Goal: Task Accomplishment & Management: Complete application form

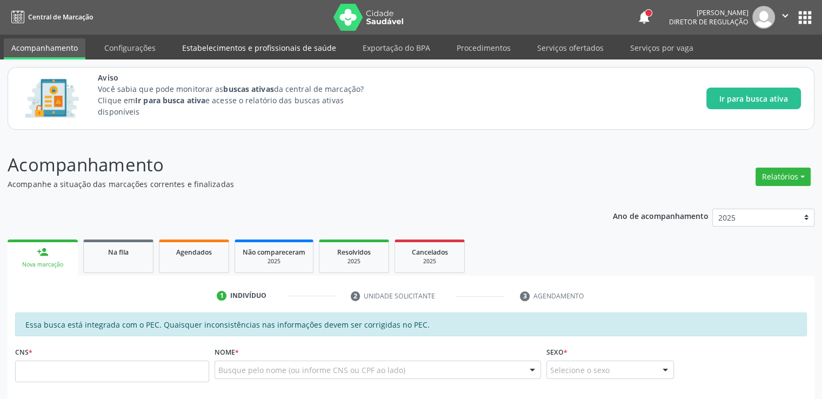
click at [218, 44] on link "Estabelecimentos e profissionais de saúde" at bounding box center [259, 47] width 169 height 19
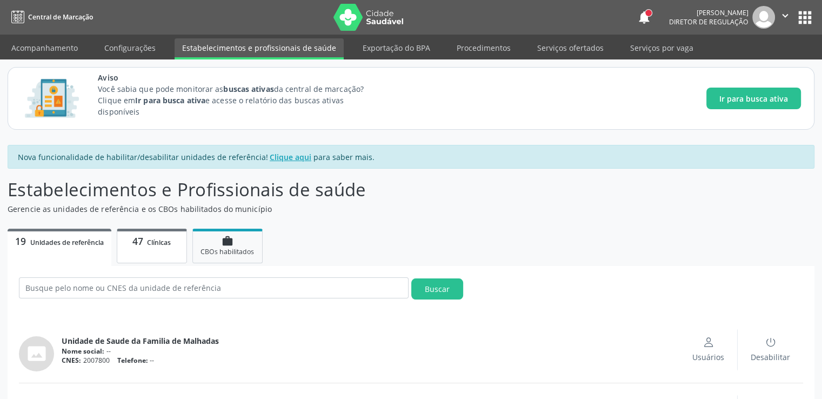
click at [150, 248] on link "47 Clínicas" at bounding box center [152, 246] width 70 height 35
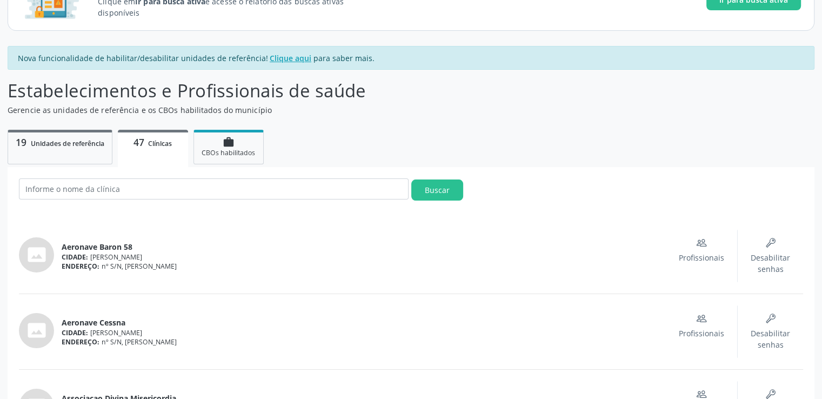
scroll to position [108, 0]
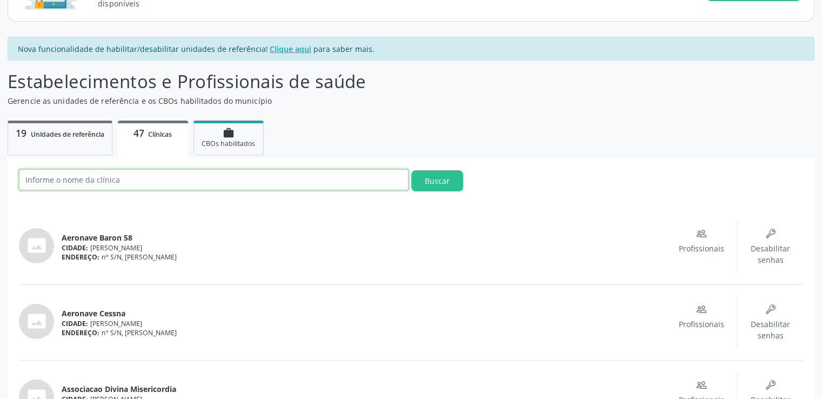
click at [308, 183] on input "text" at bounding box center [214, 179] width 390 height 21
type input "estacio"
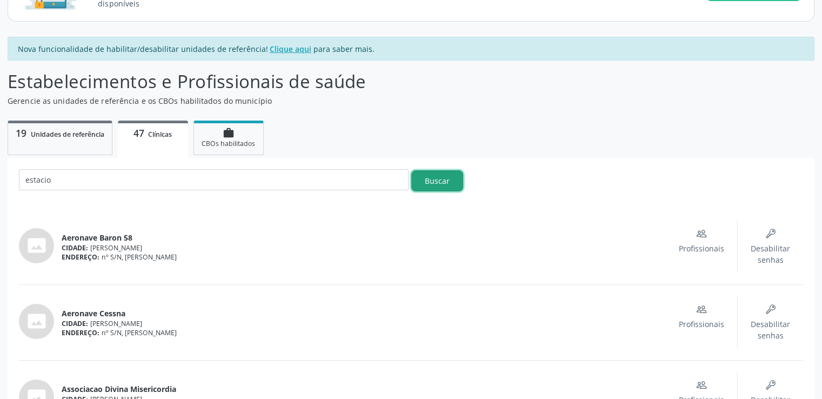
click at [433, 186] on button "Buscar" at bounding box center [438, 180] width 52 height 21
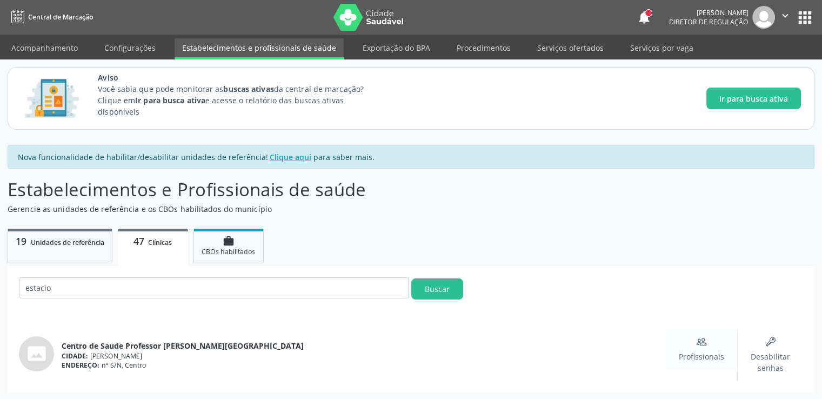
scroll to position [0, 0]
click at [699, 348] on div "Profissionais" at bounding box center [701, 349] width 45 height 26
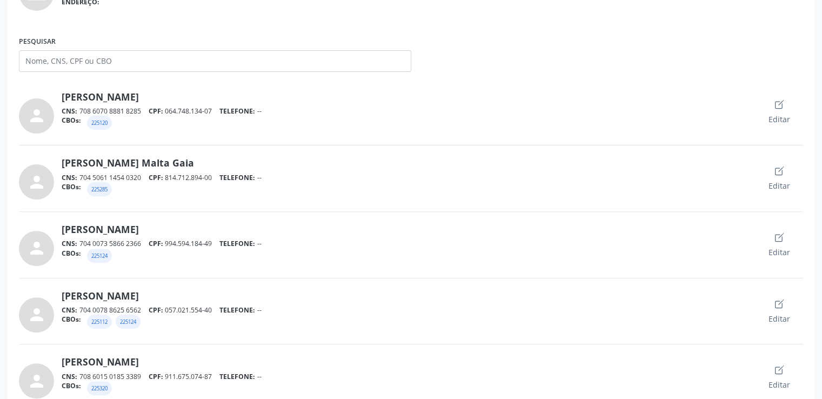
scroll to position [324, 0]
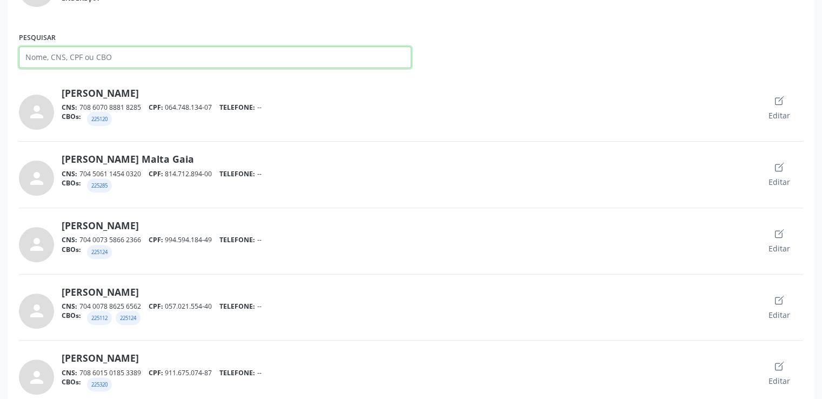
click at [92, 55] on input "Pesquisar" at bounding box center [215, 58] width 393 height 22
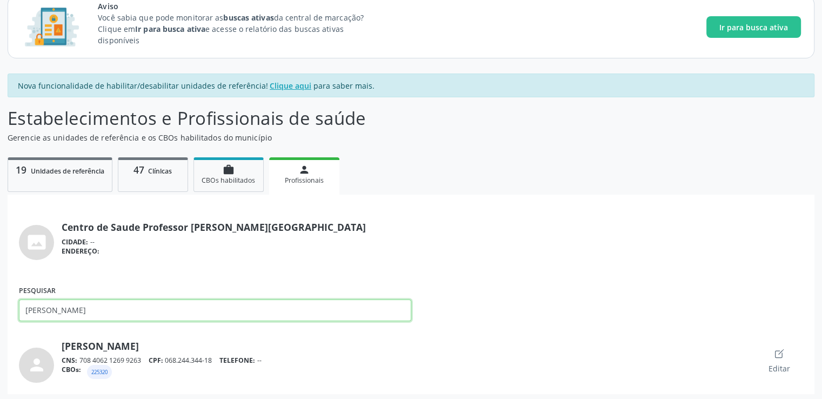
scroll to position [74, 0]
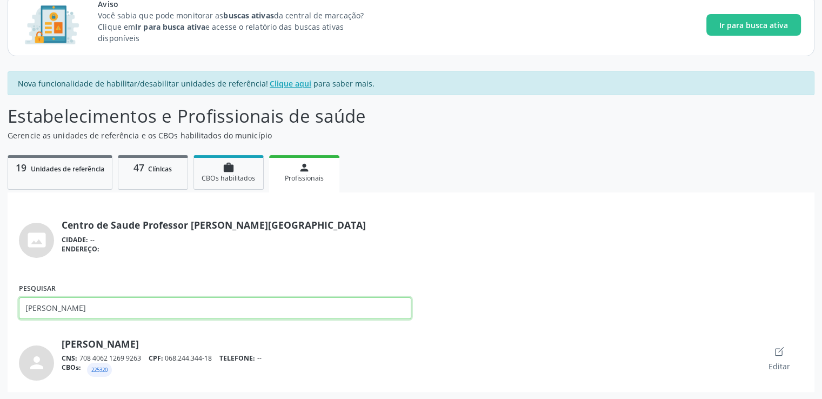
type input "[PERSON_NAME]"
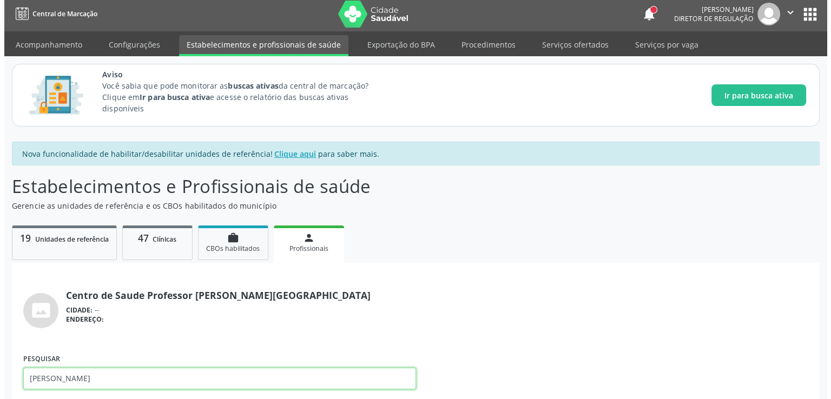
scroll to position [0, 0]
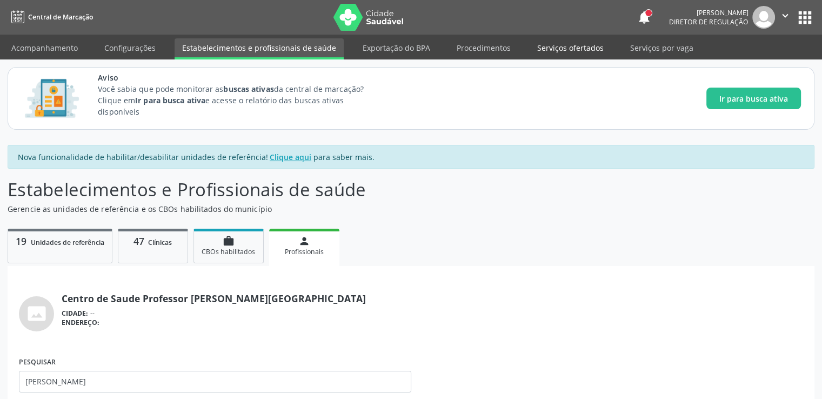
click at [571, 46] on link "Serviços ofertados" at bounding box center [571, 47] width 82 height 19
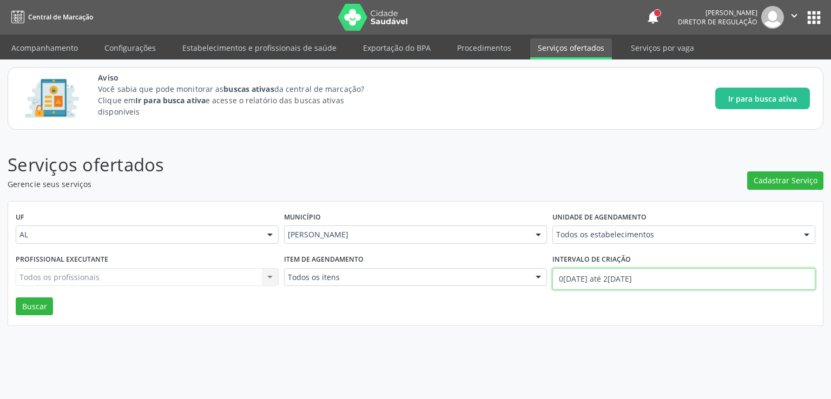
click at [606, 280] on input "0[DATE] até 2[DATE]" at bounding box center [683, 279] width 263 height 22
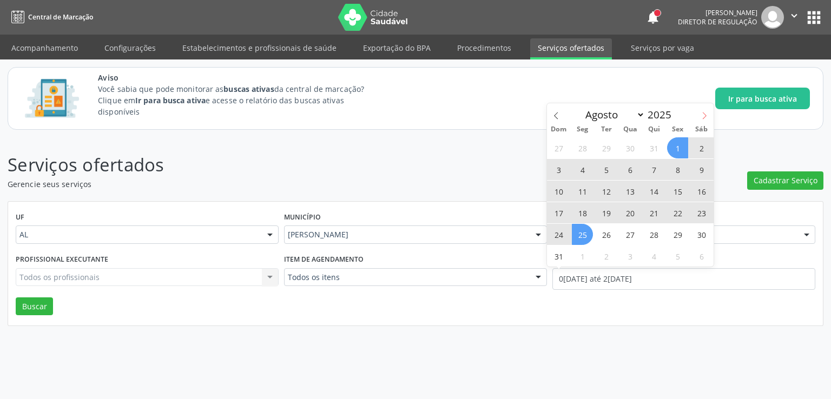
click at [705, 120] on icon at bounding box center [704, 116] width 8 height 8
select select "8"
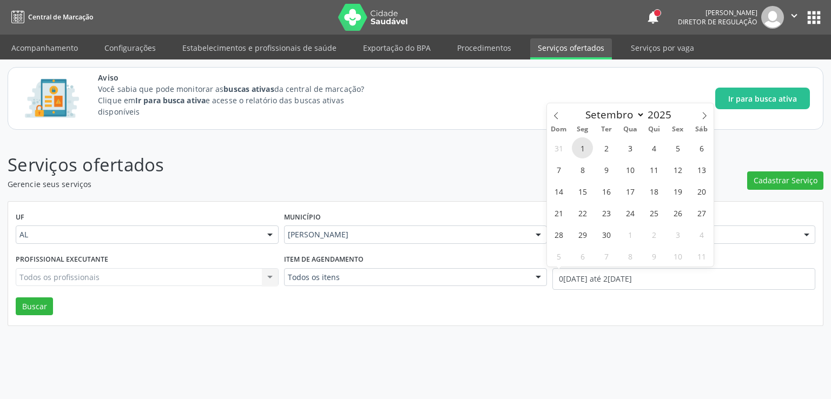
click at [582, 145] on span "1" at bounding box center [582, 147] width 21 height 21
type input "[DATE]"
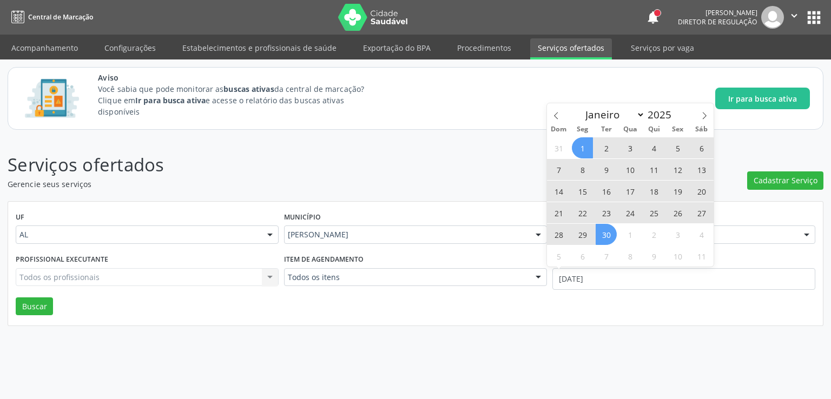
click at [604, 233] on span "30" at bounding box center [605, 234] width 21 height 21
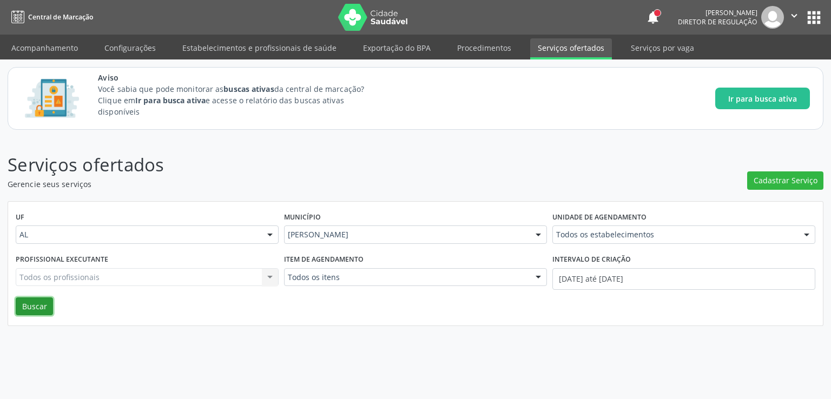
click at [21, 306] on button "Buscar" at bounding box center [34, 306] width 37 height 18
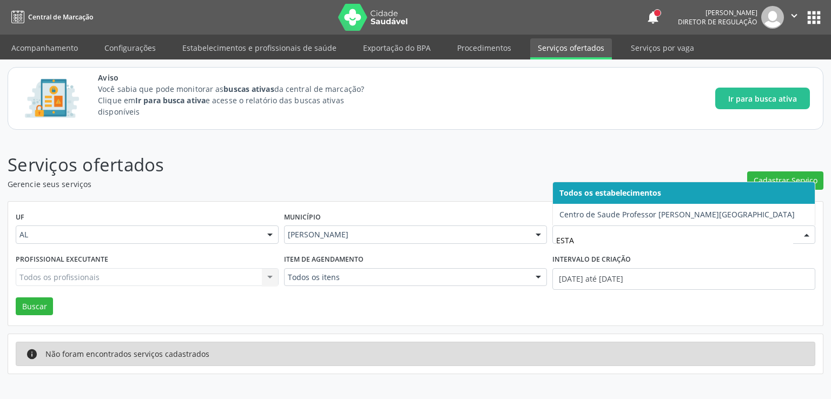
type input "ESTAC"
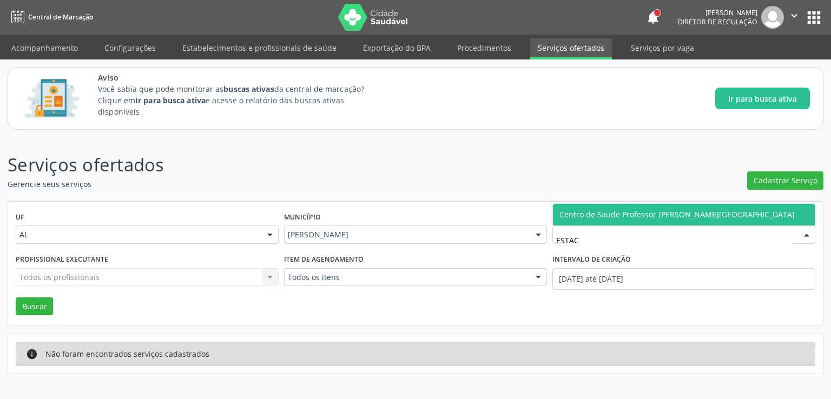
click at [621, 219] on span "Centro de Saude Professor [PERSON_NAME][GEOGRAPHIC_DATA]" at bounding box center [676, 214] width 235 height 10
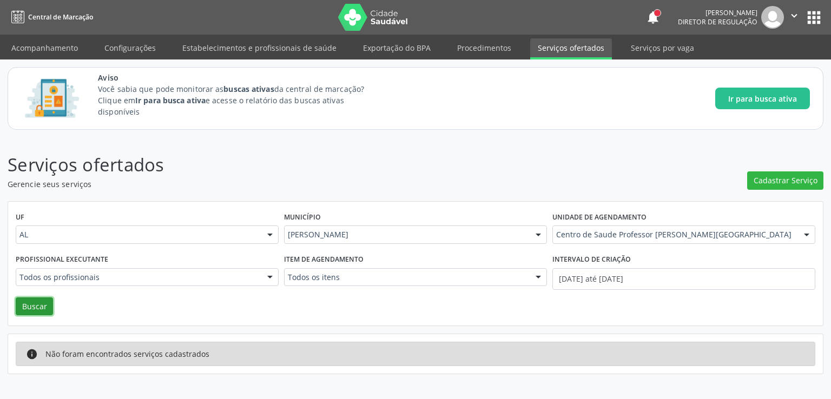
click at [41, 306] on button "Buscar" at bounding box center [34, 306] width 37 height 18
click at [34, 306] on button "Buscar" at bounding box center [34, 306] width 37 height 18
click at [643, 48] on link "Serviços por vaga" at bounding box center [662, 47] width 78 height 19
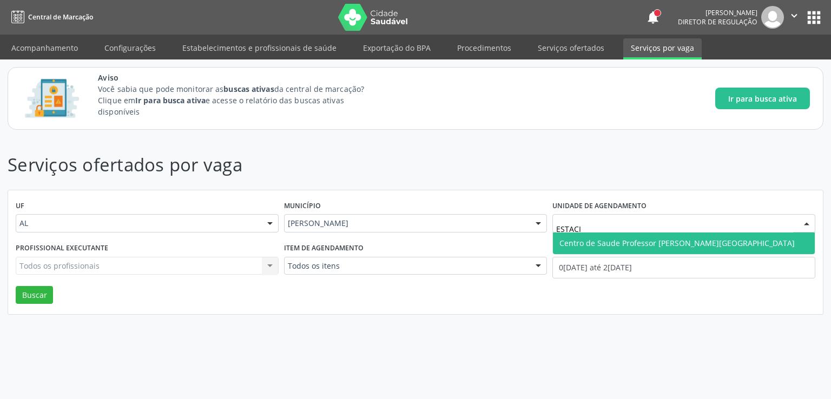
type input "ESTACIO"
click at [606, 236] on span "Centro de Saude Professor [PERSON_NAME][GEOGRAPHIC_DATA]" at bounding box center [684, 244] width 262 height 22
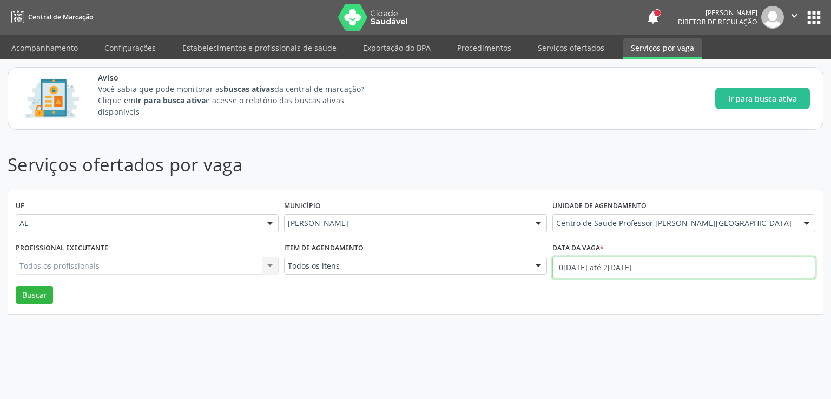
click at [606, 267] on input "0[DATE] até 2[DATE]" at bounding box center [683, 268] width 263 height 22
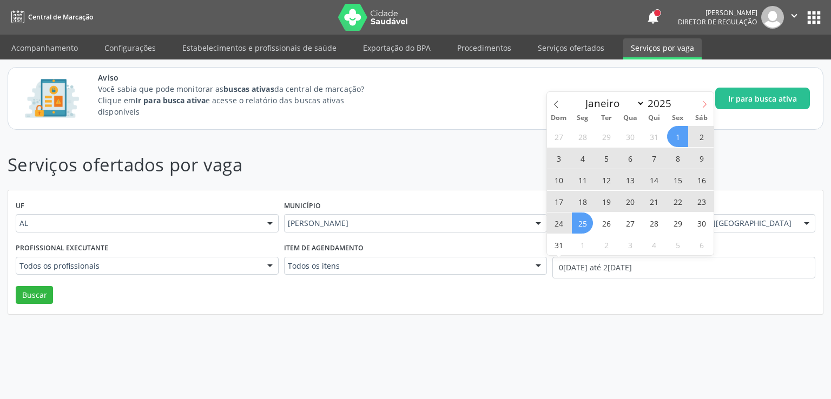
click at [705, 101] on icon at bounding box center [704, 105] width 8 height 8
select select "8"
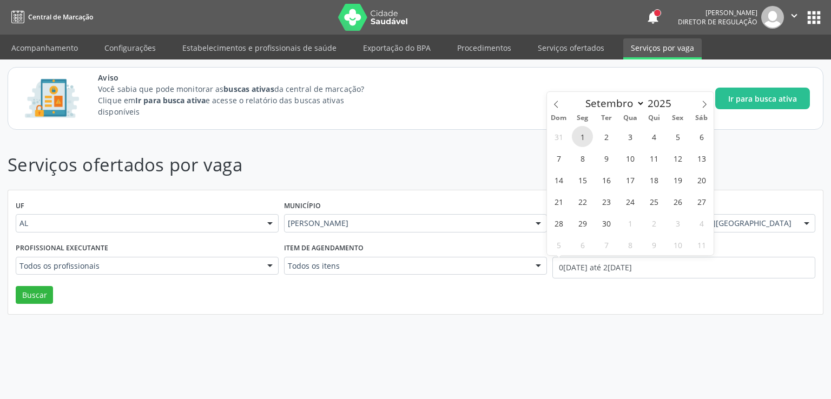
click at [584, 138] on span "1" at bounding box center [582, 136] width 21 height 21
type input "[DATE]"
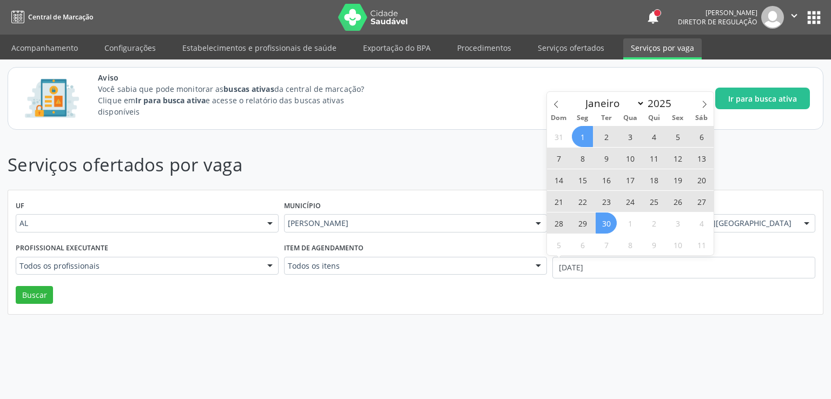
click at [611, 226] on span "30" at bounding box center [605, 223] width 21 height 21
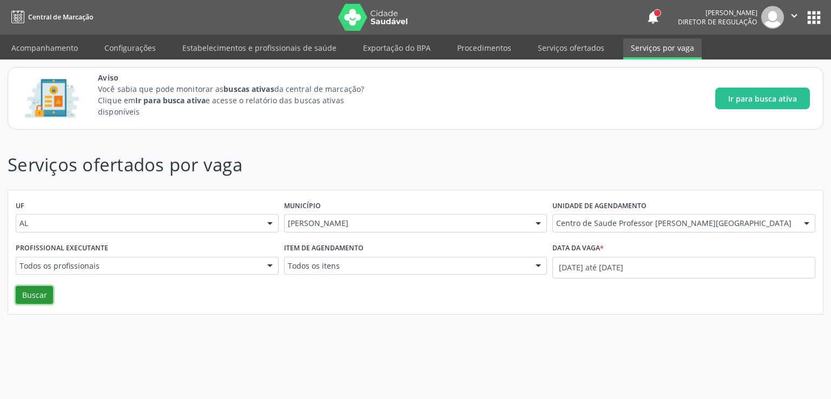
click at [22, 297] on button "Buscar" at bounding box center [34, 295] width 37 height 18
click at [563, 46] on link "Serviços ofertados" at bounding box center [571, 47] width 82 height 19
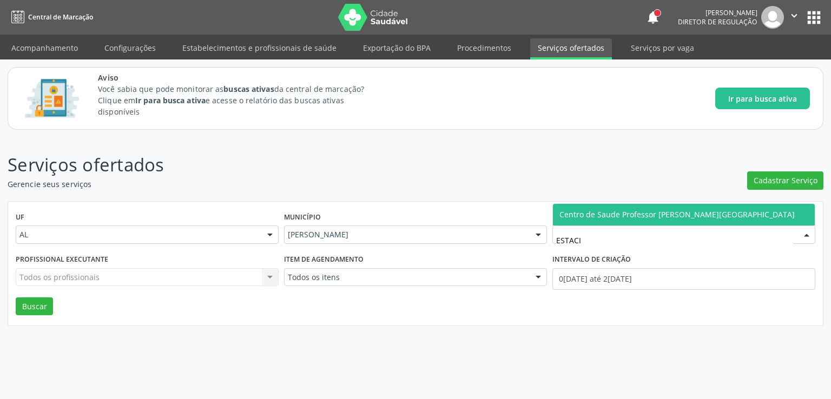
type input "ESTACIO"
click at [633, 208] on span "Centro de Saude Professor [PERSON_NAME][GEOGRAPHIC_DATA]" at bounding box center [684, 215] width 262 height 22
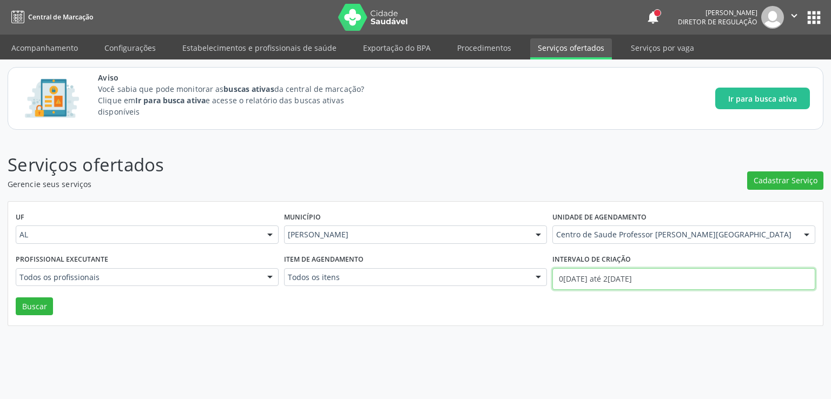
click at [593, 273] on input "0[DATE] até 2[DATE]" at bounding box center [683, 279] width 263 height 22
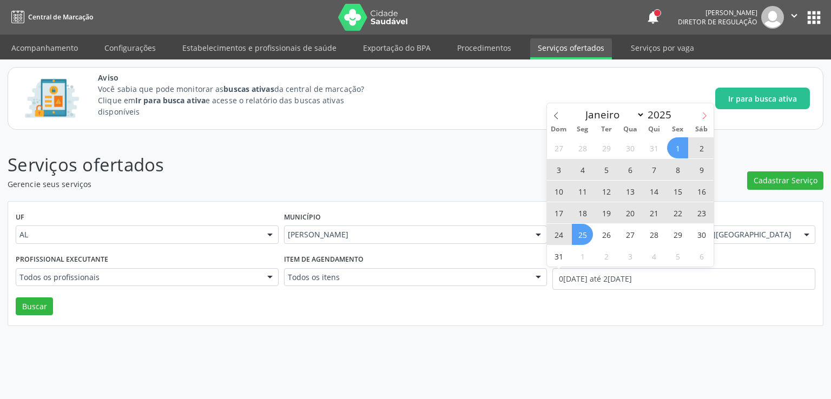
click at [703, 115] on icon at bounding box center [704, 116] width 8 height 8
select select "8"
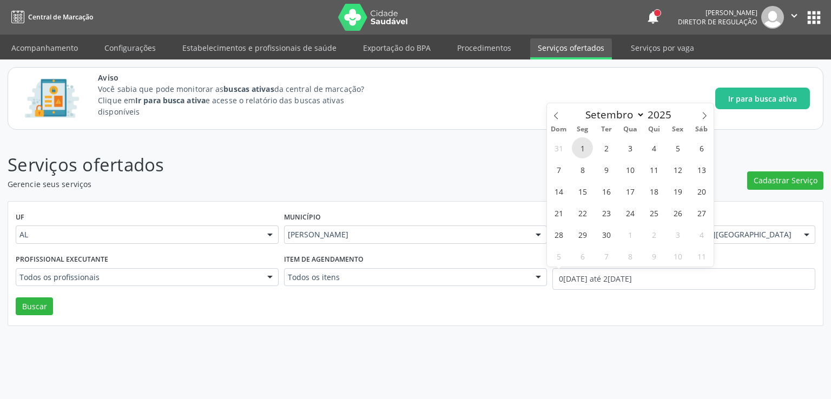
click at [578, 147] on span "1" at bounding box center [582, 147] width 21 height 21
type input "[DATE]"
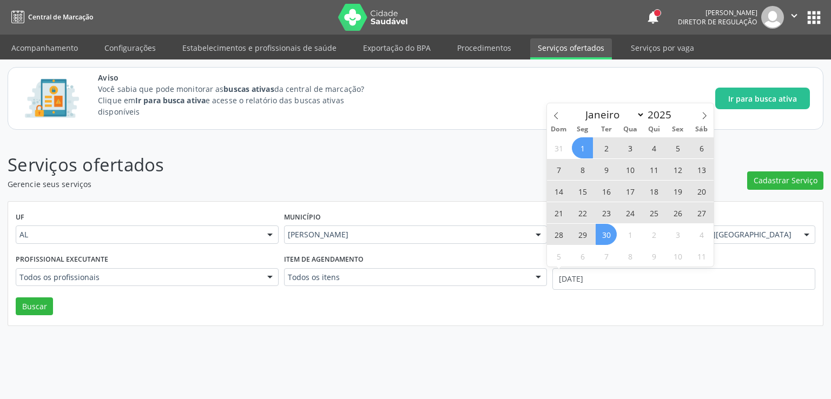
click at [601, 234] on span "30" at bounding box center [605, 234] width 21 height 21
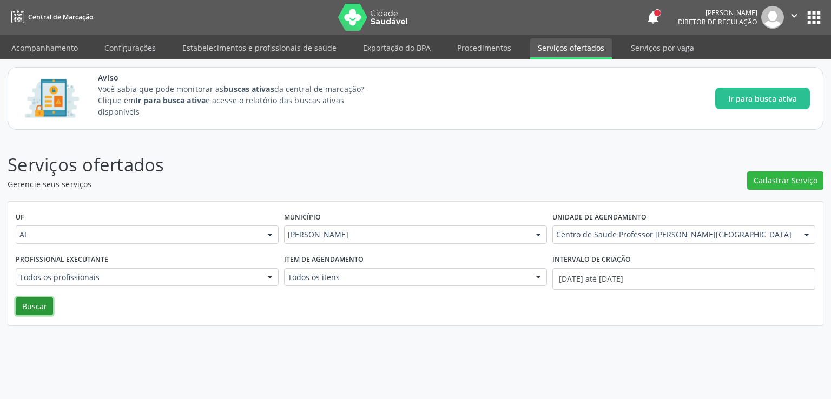
click at [28, 306] on button "Buscar" at bounding box center [34, 306] width 37 height 18
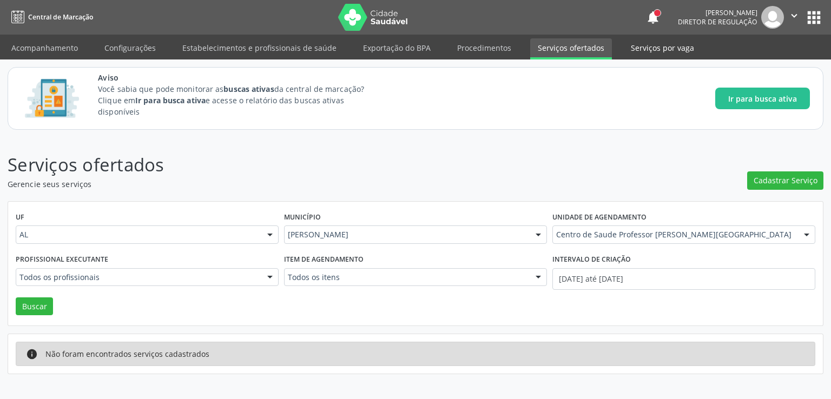
click at [652, 52] on link "Serviços por vaga" at bounding box center [662, 47] width 78 height 19
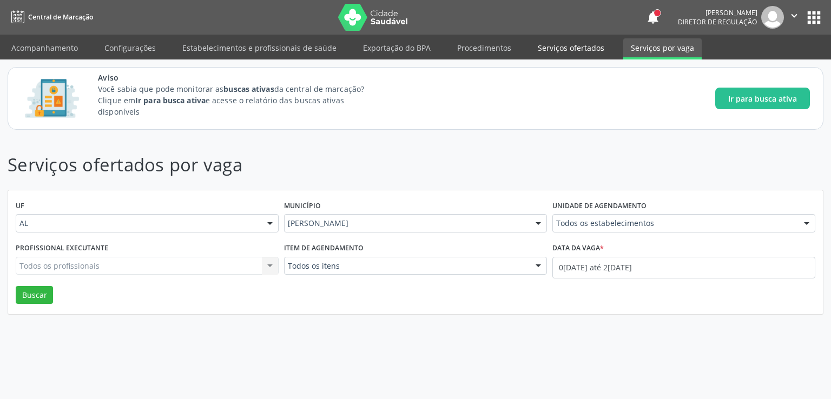
click at [546, 43] on link "Serviços ofertados" at bounding box center [571, 47] width 82 height 19
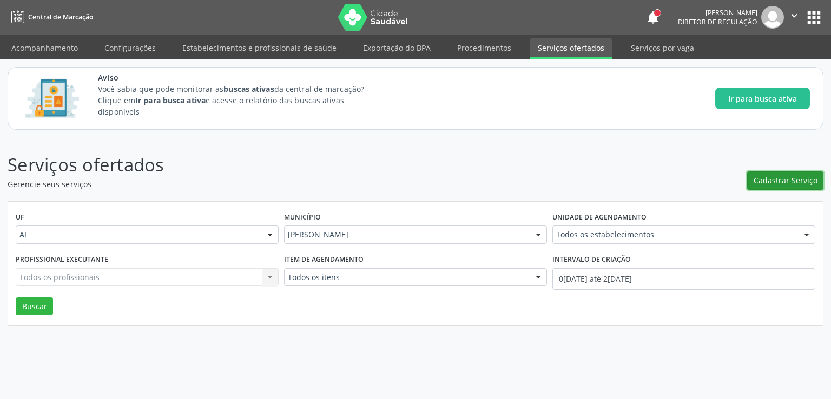
click at [770, 184] on span "Cadastrar Serviço" at bounding box center [785, 180] width 64 height 11
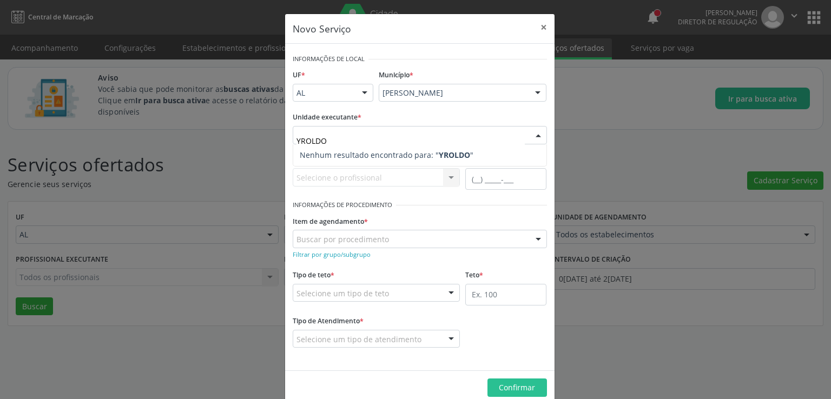
drag, startPoint x: 327, startPoint y: 134, endPoint x: 274, endPoint y: 142, distance: 53.1
click at [274, 142] on div "Novo Serviço × Informações de Local UF * AL AL Nenhum resultado encontrado para…" at bounding box center [415, 199] width 831 height 399
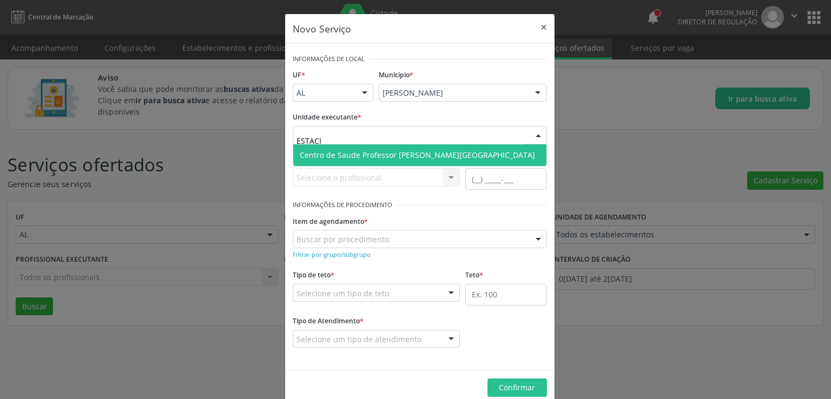
type input "ESTACIO"
click at [314, 150] on span "Centro de Saude Professor [PERSON_NAME][GEOGRAPHIC_DATA]" at bounding box center [417, 155] width 235 height 10
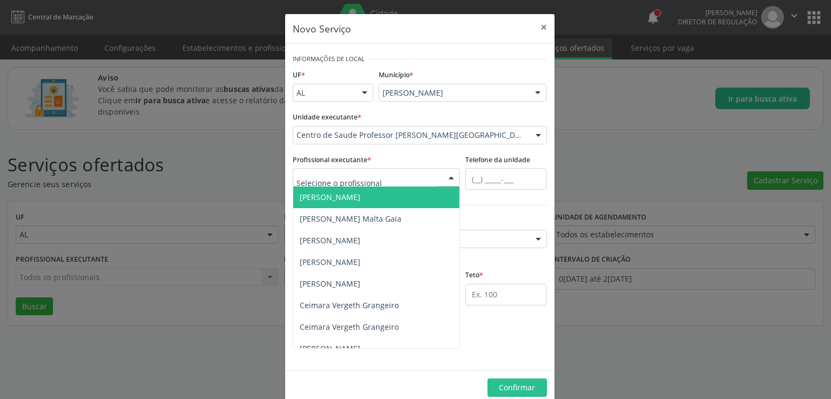
type input "E"
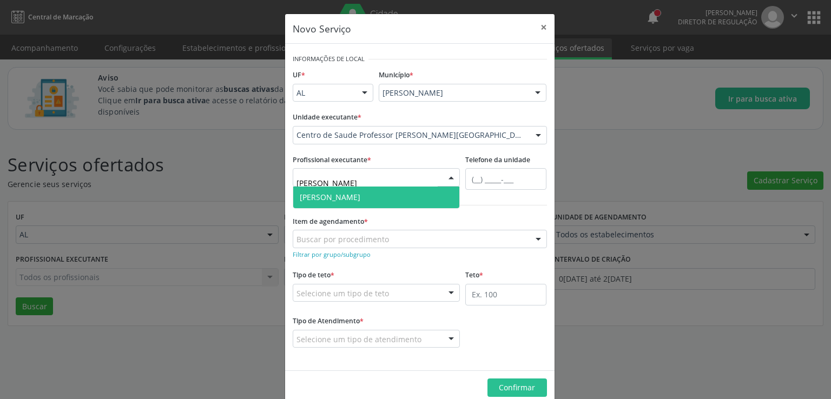
type input "YROLDO"
click at [340, 200] on span "[PERSON_NAME]" at bounding box center [330, 197] width 61 height 10
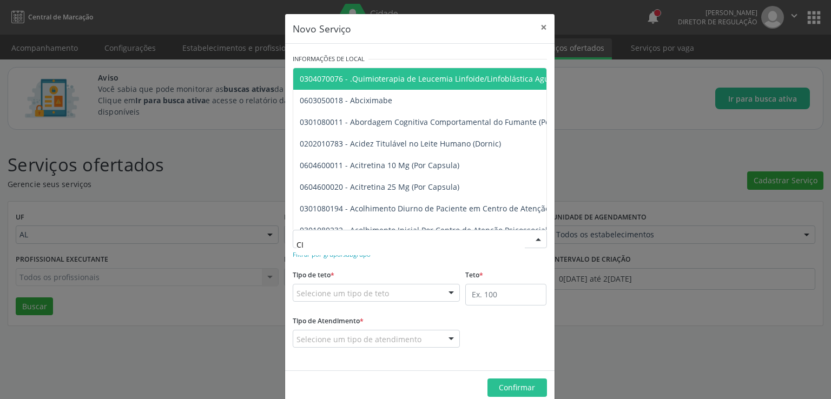
type input "C"
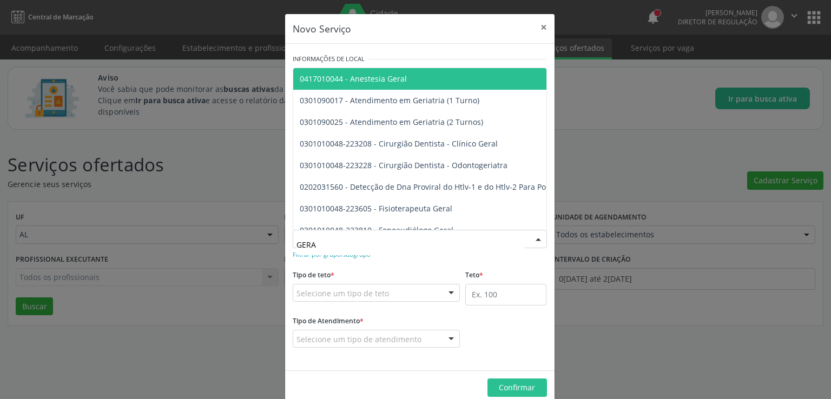
type input "GERAL"
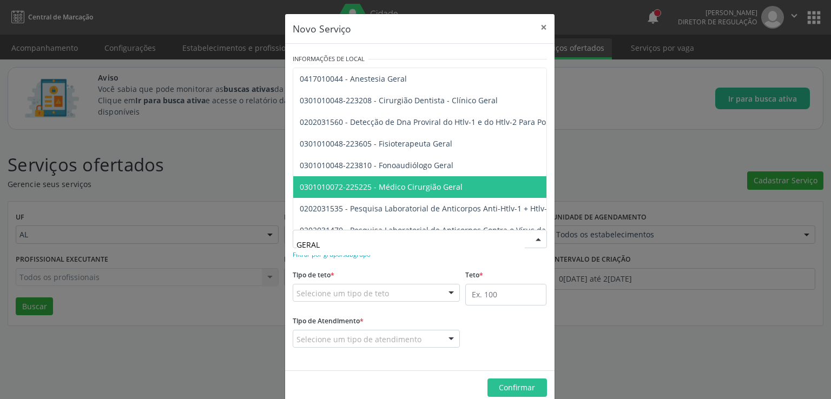
drag, startPoint x: 472, startPoint y: 183, endPoint x: 450, endPoint y: 205, distance: 30.6
click at [472, 183] on span "0301010072-225225 - Médico Cirurgião Geral" at bounding box center [660, 187] width 735 height 22
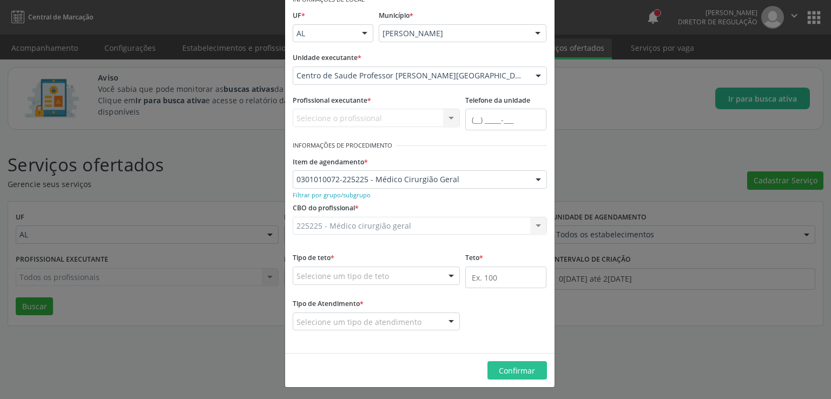
scroll to position [61, 0]
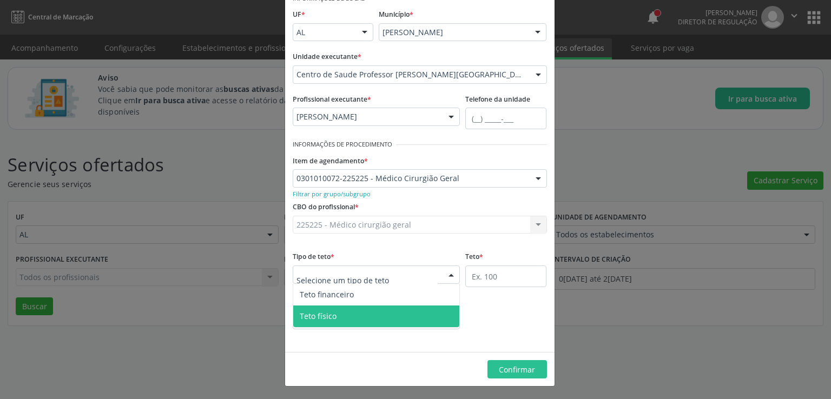
click at [359, 312] on span "Teto físico" at bounding box center [376, 317] width 167 height 22
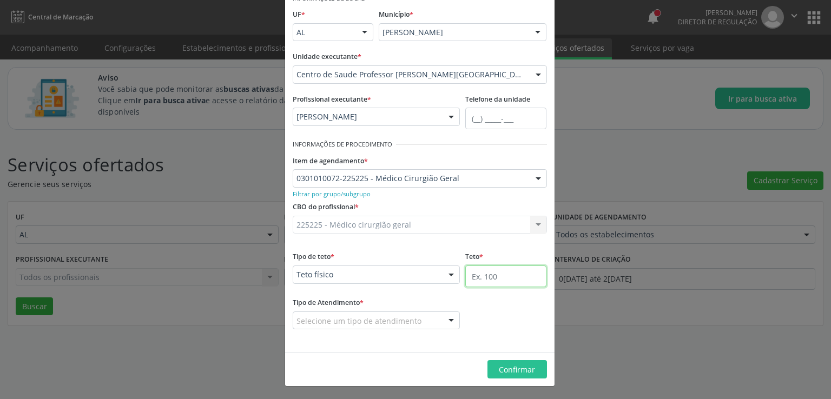
click at [502, 280] on input "text" at bounding box center [505, 277] width 81 height 22
type input "40"
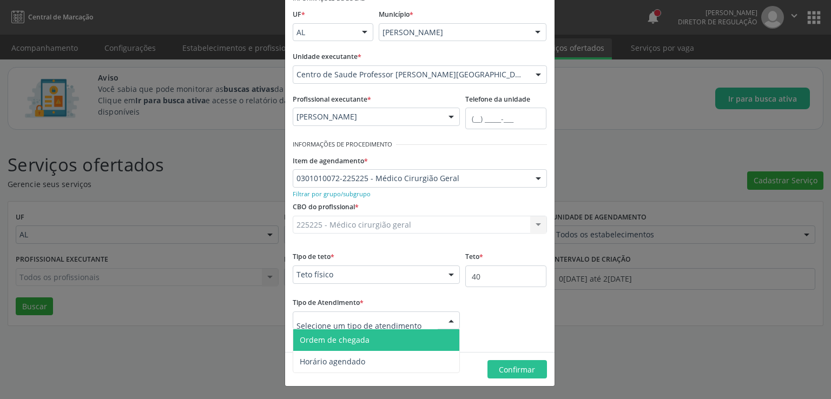
click at [353, 344] on span "Ordem de chegada" at bounding box center [335, 340] width 70 height 10
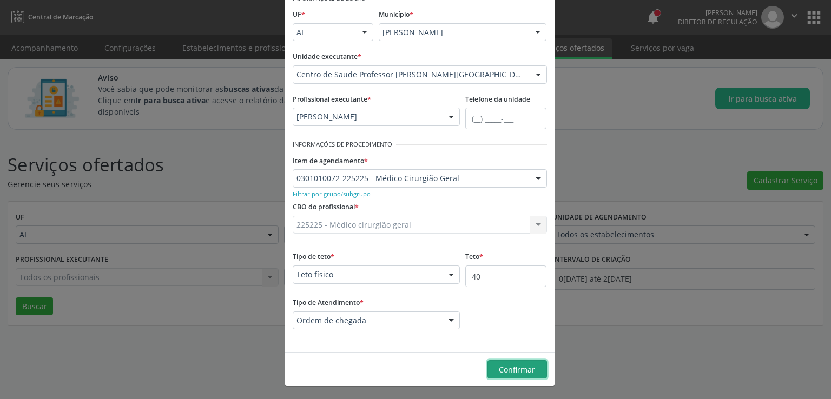
click at [512, 374] on span "Confirmar" at bounding box center [517, 369] width 36 height 10
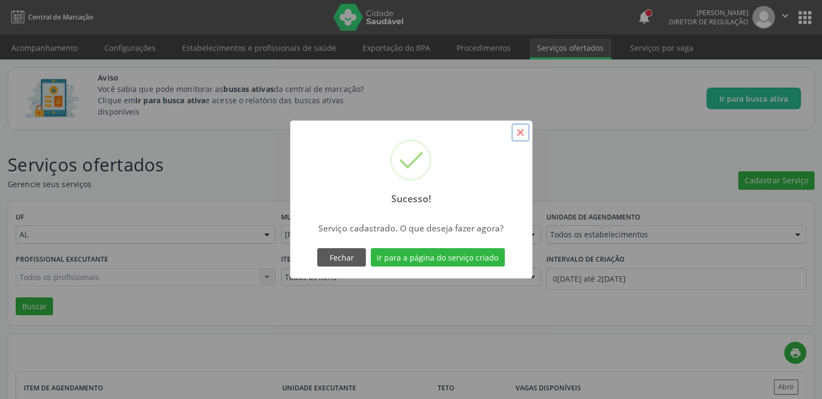
click at [520, 127] on button "×" at bounding box center [521, 132] width 18 height 18
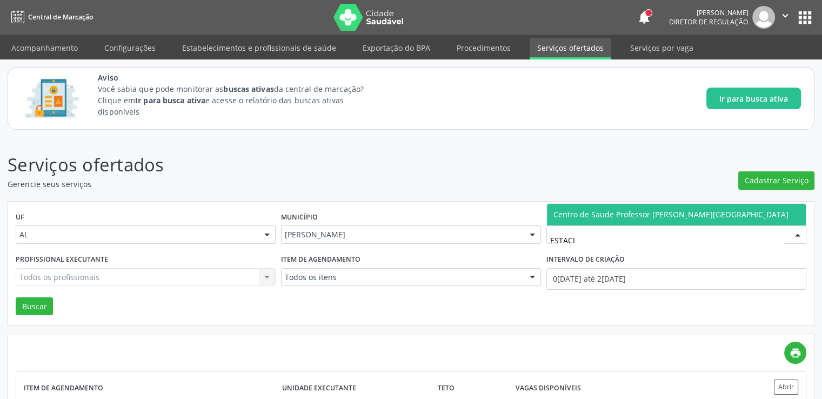
type input "ESTACIO"
click at [623, 215] on span "Centro de Saude Professor [PERSON_NAME][GEOGRAPHIC_DATA]" at bounding box center [671, 214] width 235 height 10
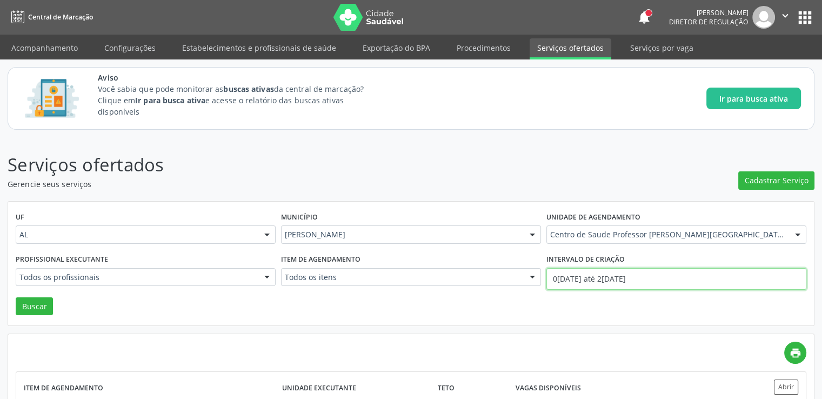
click at [598, 280] on input "0[DATE] até 2[DATE]" at bounding box center [677, 279] width 260 height 22
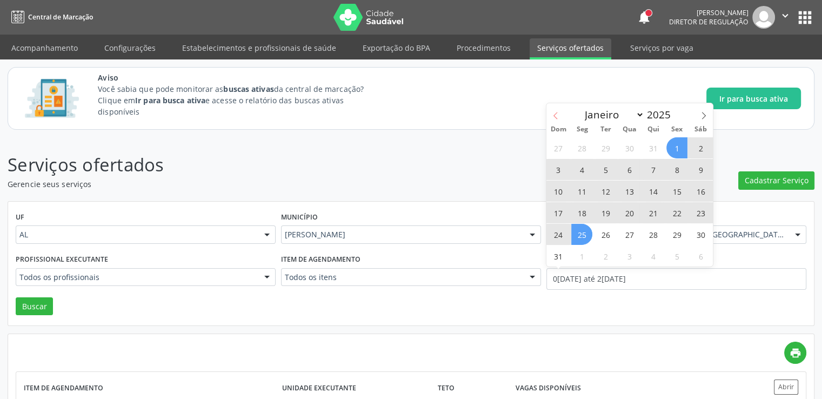
click at [554, 113] on icon at bounding box center [556, 116] width 8 height 8
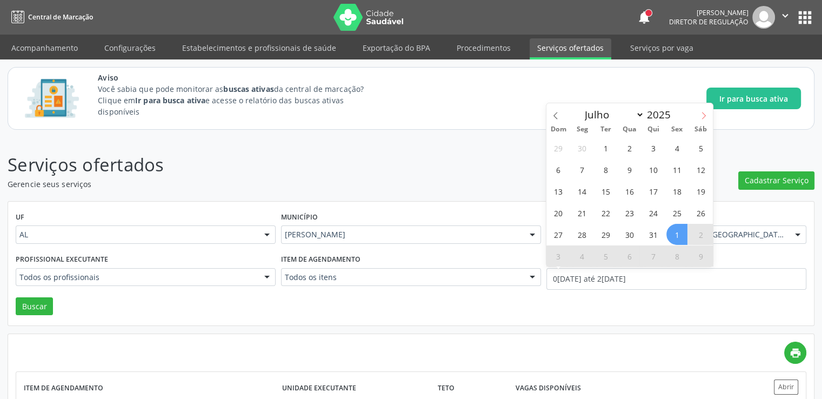
click at [703, 114] on icon at bounding box center [704, 116] width 8 height 8
select select "7"
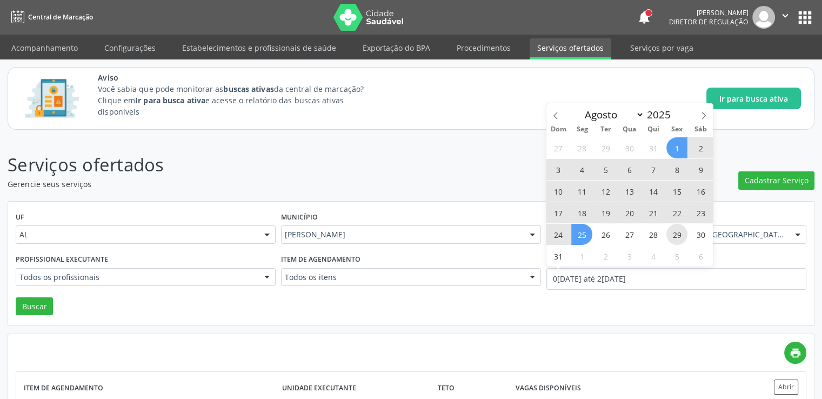
click at [681, 234] on span "29" at bounding box center [677, 234] width 21 height 21
type input "2[DATE]"
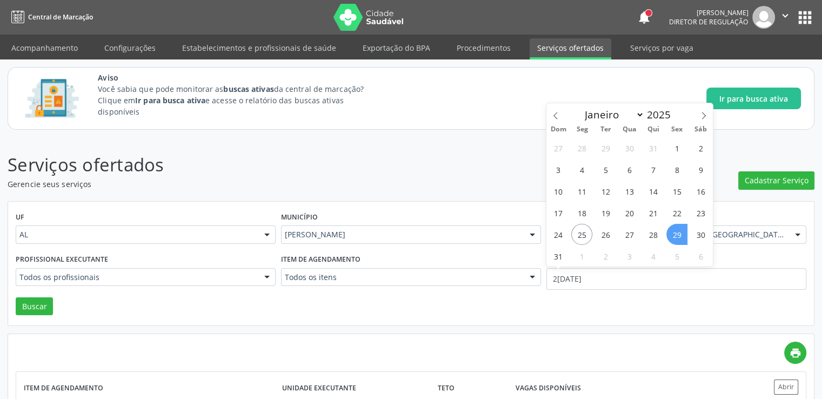
click at [678, 231] on span "29" at bounding box center [677, 234] width 21 height 21
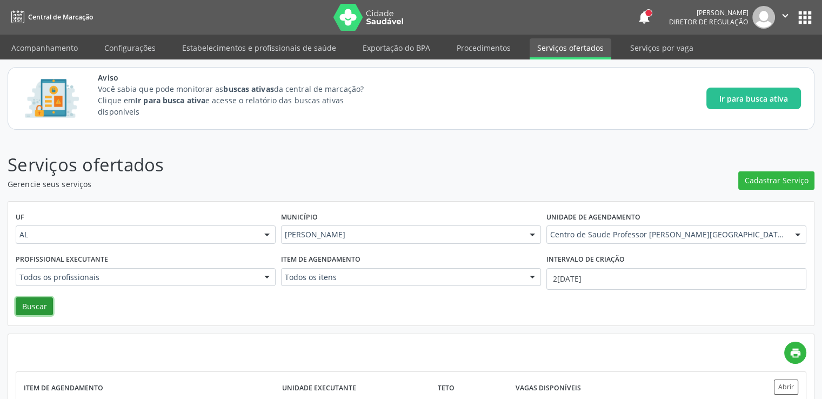
click at [41, 304] on button "Buscar" at bounding box center [34, 306] width 37 height 18
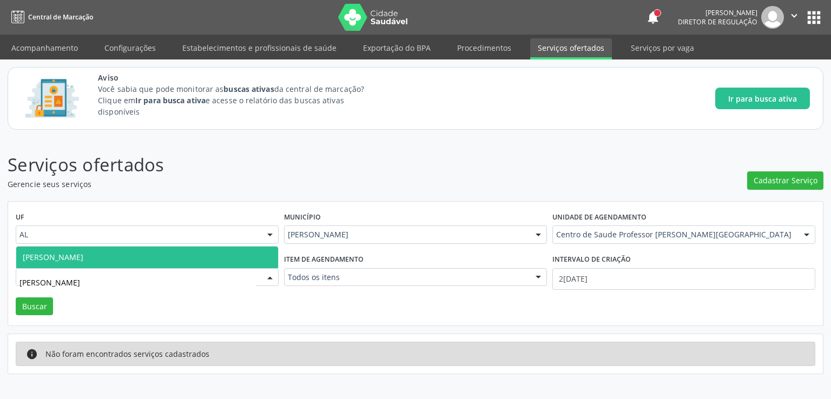
type input "YROLDO"
click at [121, 256] on span "[PERSON_NAME]" at bounding box center [147, 258] width 262 height 22
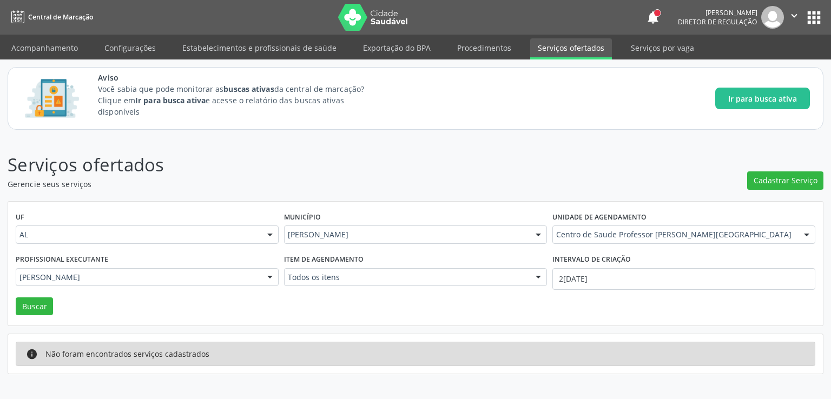
click at [14, 308] on div "UF AL AL Nenhum resultado encontrado para: " " Não há nenhuma opção para ser ex…" at bounding box center [415, 264] width 814 height 124
click at [28, 307] on button "Buscar" at bounding box center [34, 306] width 37 height 18
click at [653, 47] on link "Serviços por vaga" at bounding box center [662, 47] width 78 height 19
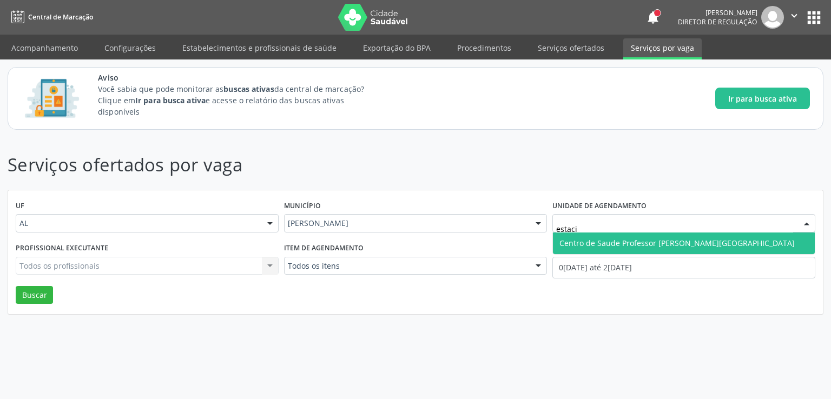
type input "estacio"
click at [628, 244] on span "Centro de Saude Professor [PERSON_NAME][GEOGRAPHIC_DATA]" at bounding box center [676, 243] width 235 height 10
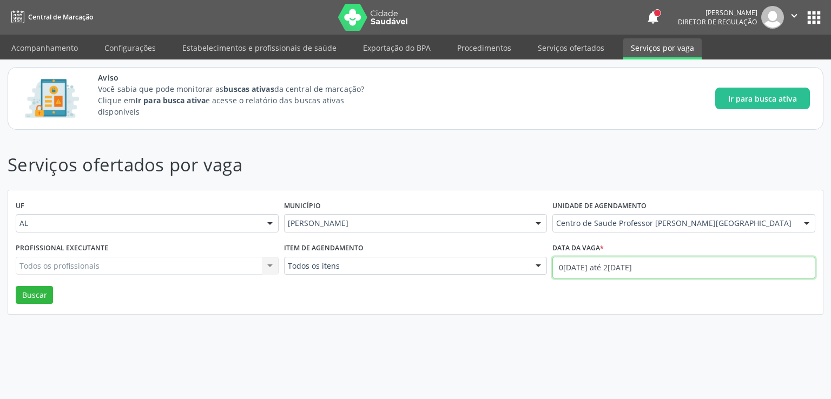
click at [576, 269] on input "0[DATE] até 2[DATE]" at bounding box center [683, 268] width 263 height 22
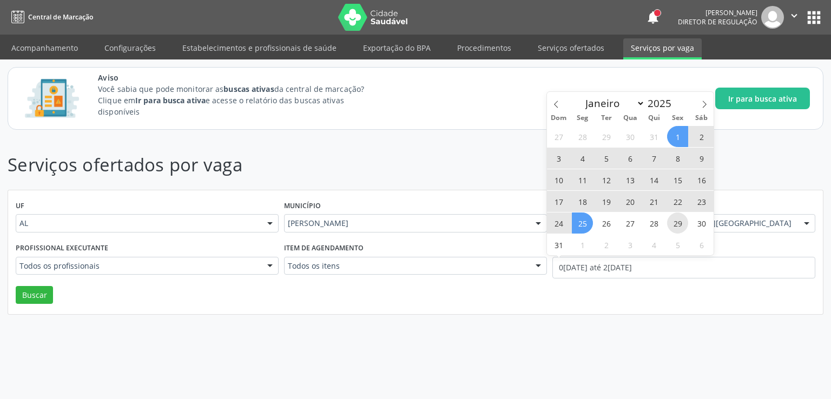
click at [676, 220] on span "29" at bounding box center [677, 223] width 21 height 21
type input "2[DATE]"
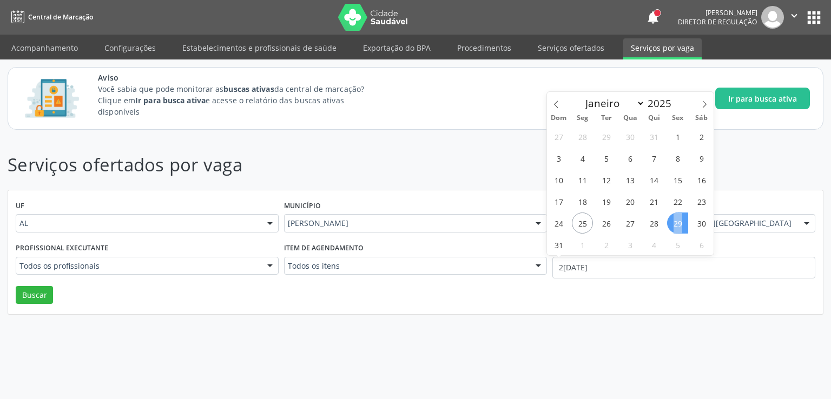
click at [676, 220] on span "29" at bounding box center [677, 223] width 21 height 21
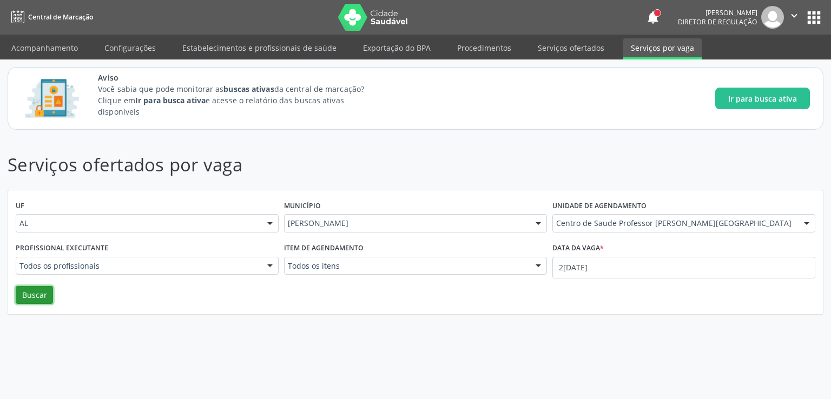
click at [39, 290] on button "Buscar" at bounding box center [34, 295] width 37 height 18
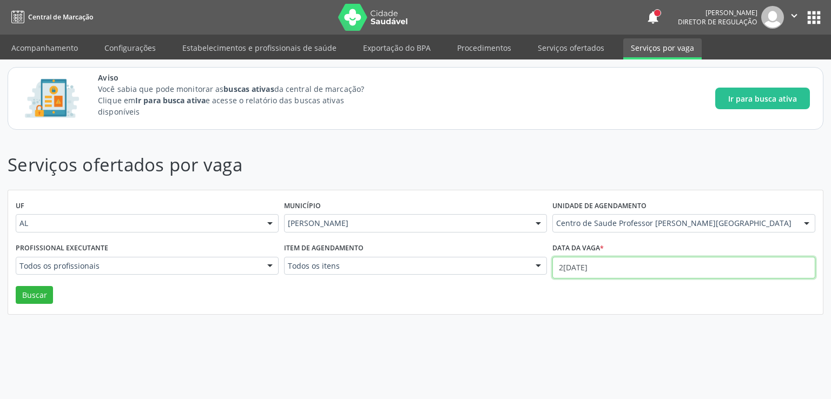
click at [621, 265] on input "2[DATE]" at bounding box center [683, 268] width 263 height 22
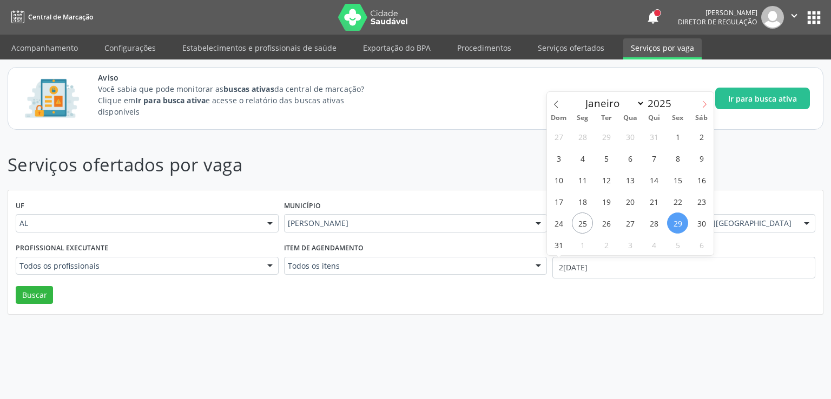
click at [697, 105] on span at bounding box center [704, 101] width 18 height 18
select select "8"
click at [587, 135] on span "1" at bounding box center [582, 136] width 21 height 21
type input "[DATE]"
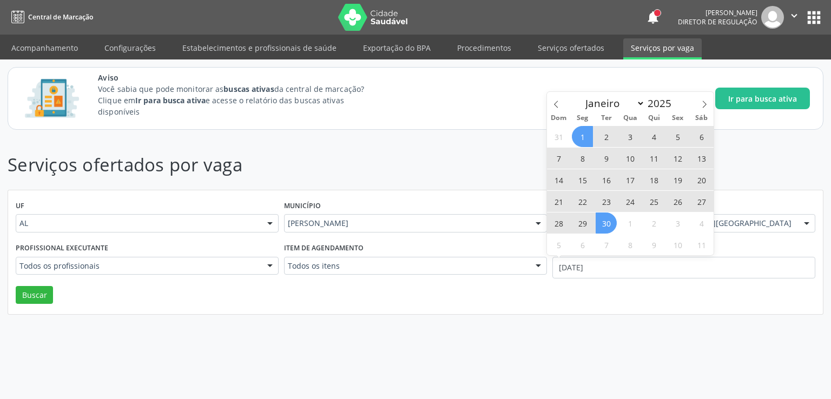
click at [609, 224] on span "30" at bounding box center [605, 223] width 21 height 21
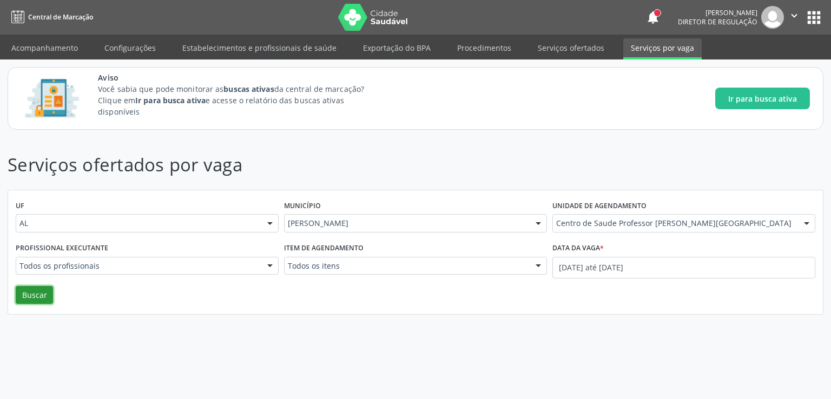
click at [31, 294] on button "Buscar" at bounding box center [34, 295] width 37 height 18
click at [552, 46] on link "Serviços ofertados" at bounding box center [571, 47] width 82 height 19
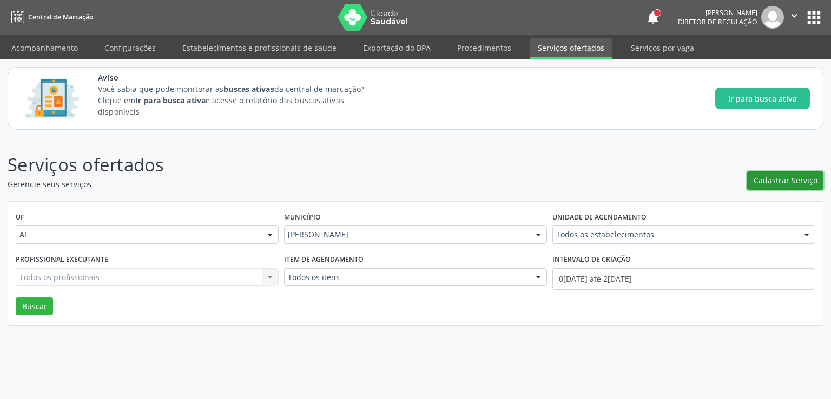
click at [790, 181] on span "Cadastrar Serviço" at bounding box center [785, 180] width 64 height 11
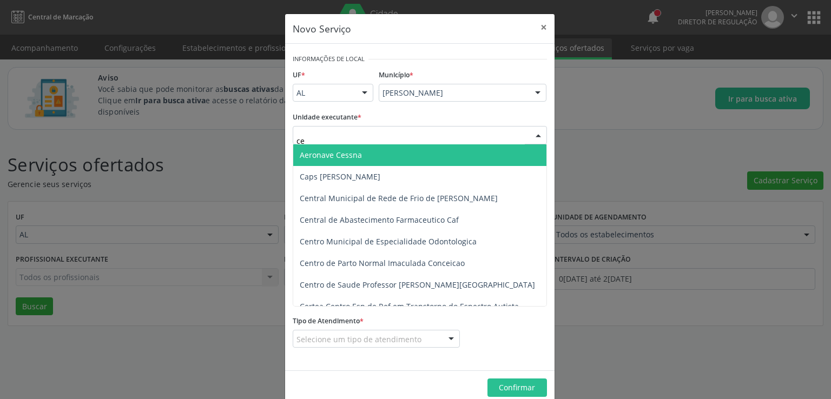
type input "c"
type input "e"
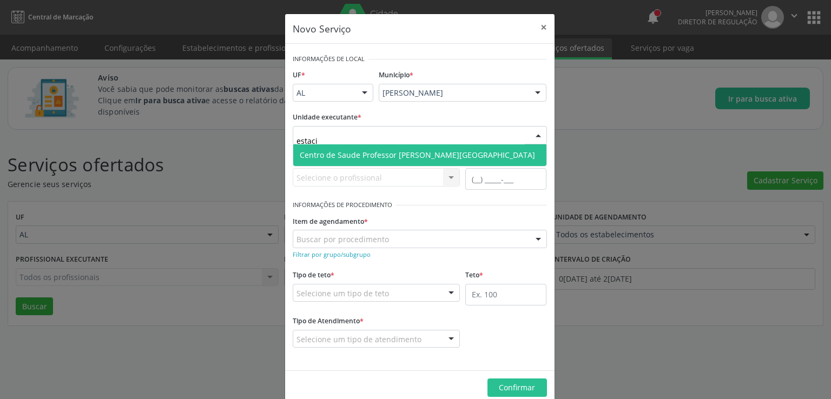
type input "estacio"
click at [339, 153] on span "Centro de Saude Professor [PERSON_NAME][GEOGRAPHIC_DATA]" at bounding box center [417, 155] width 235 height 10
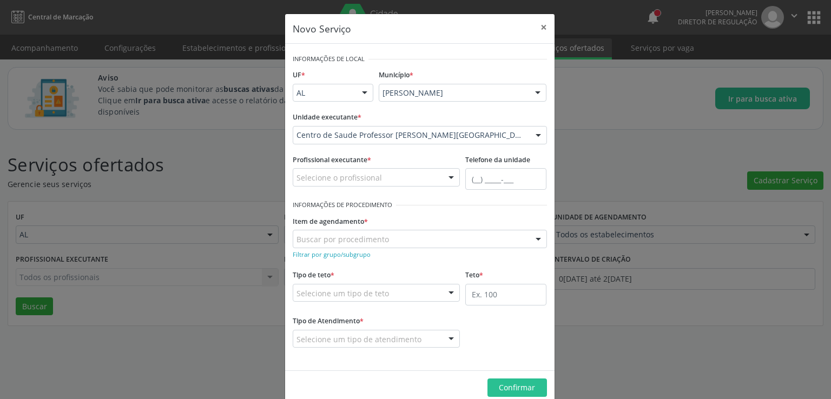
click at [296, 177] on input "text" at bounding box center [296, 183] width 0 height 22
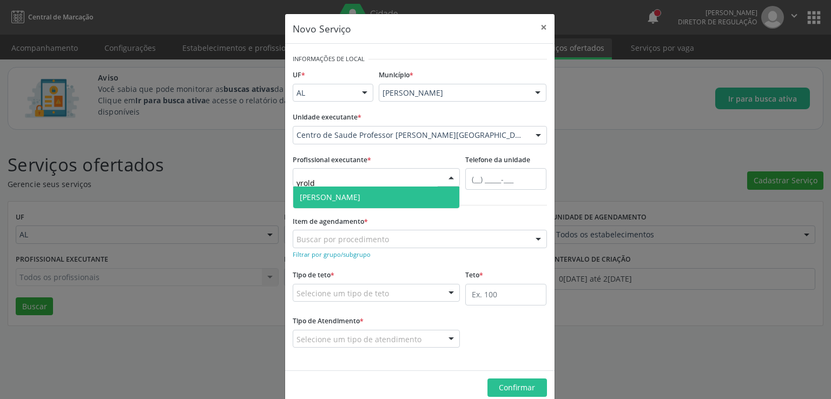
type input "yroldo"
click at [329, 190] on span "[PERSON_NAME]" at bounding box center [376, 198] width 167 height 22
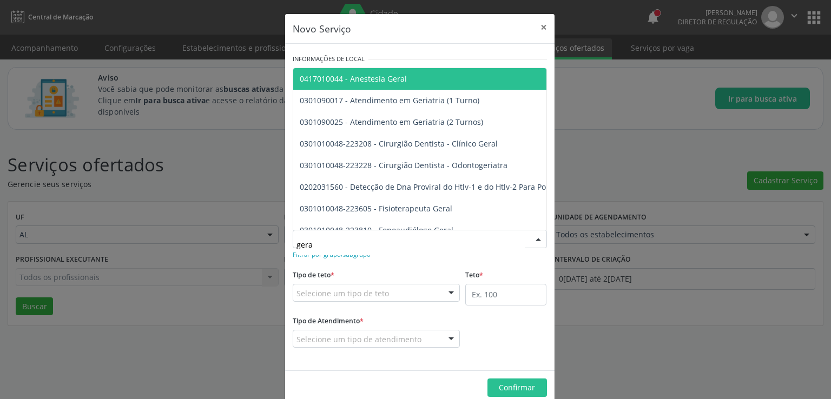
type input "geral"
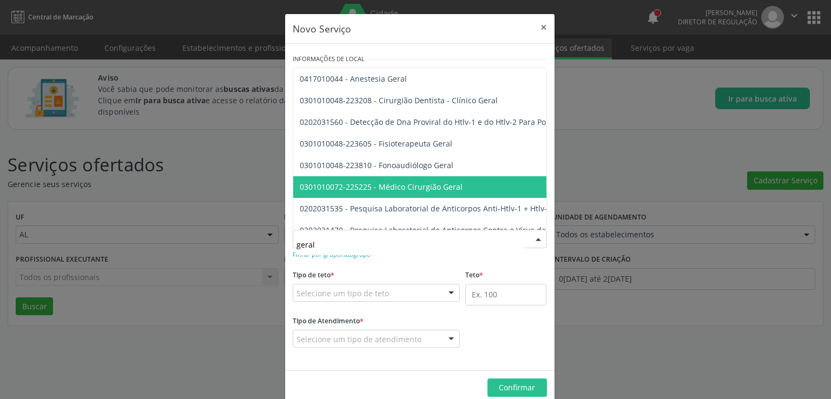
click at [457, 181] on span "0301010072-225225 - Médico Cirurgião Geral" at bounding box center [660, 187] width 735 height 22
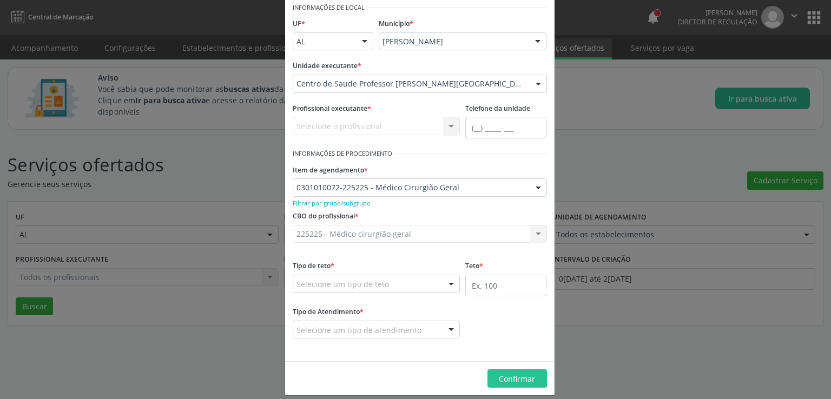
scroll to position [61, 0]
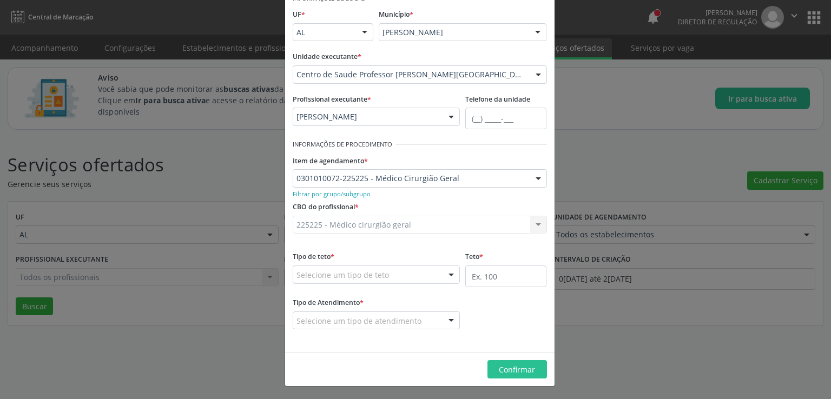
click at [392, 275] on div "Selecione um tipo de teto" at bounding box center [377, 275] width 168 height 18
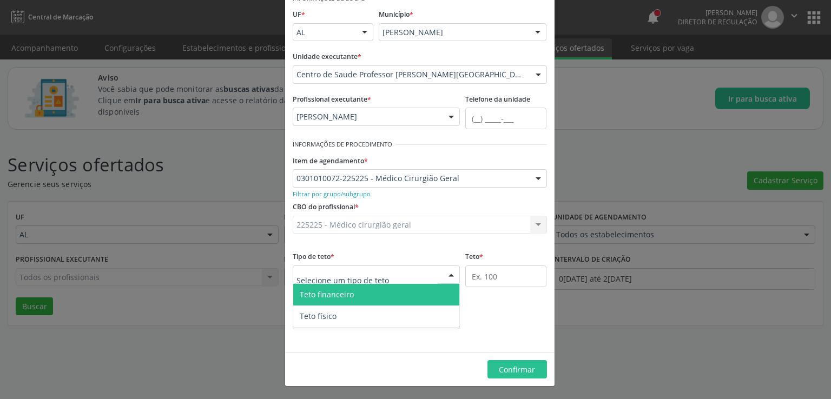
click at [347, 294] on span "Teto financeiro" at bounding box center [327, 294] width 54 height 10
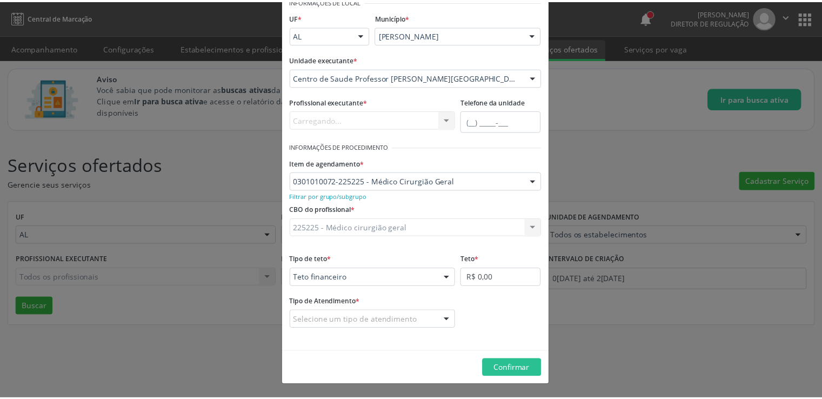
scroll to position [57, 0]
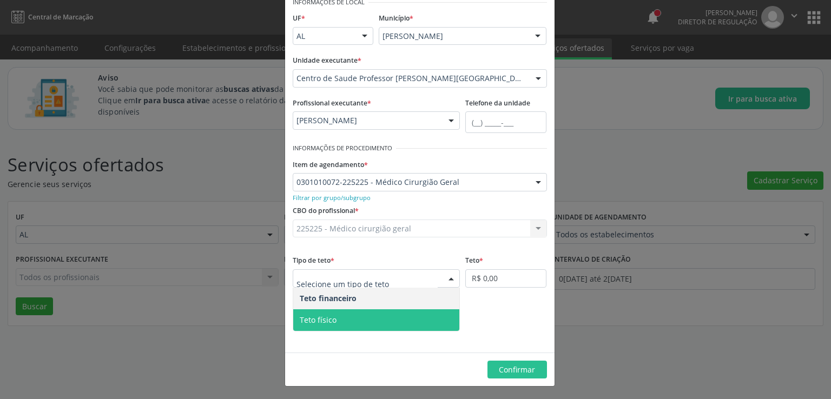
click at [337, 317] on span "Teto físico" at bounding box center [376, 320] width 167 height 22
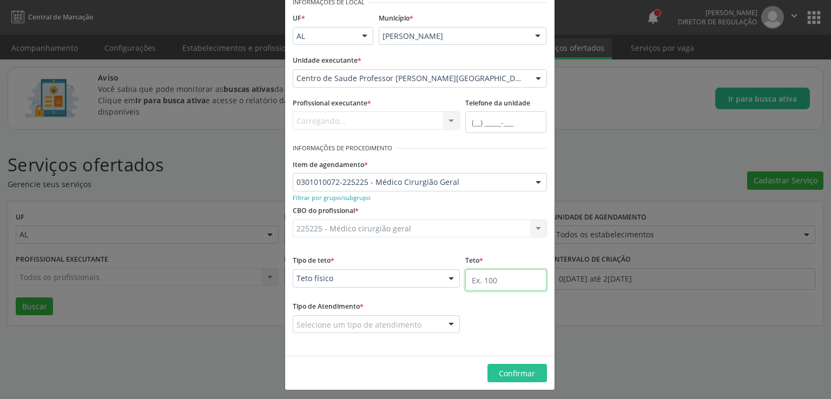
click at [485, 277] on input "text" at bounding box center [505, 280] width 81 height 22
type input "50"
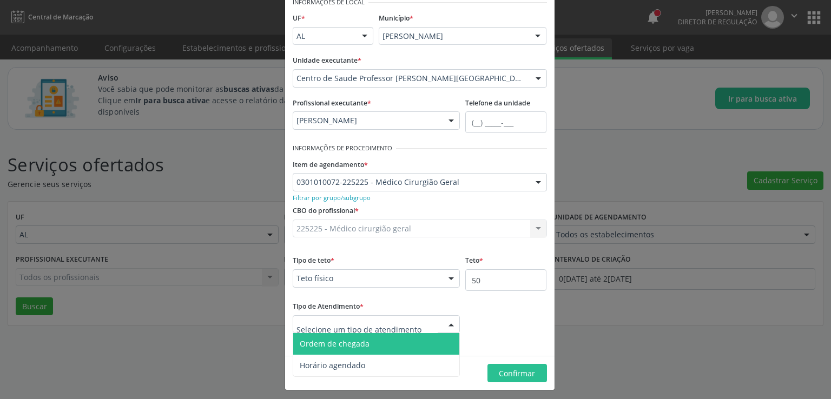
click at [338, 348] on span "Ordem de chegada" at bounding box center [335, 344] width 70 height 10
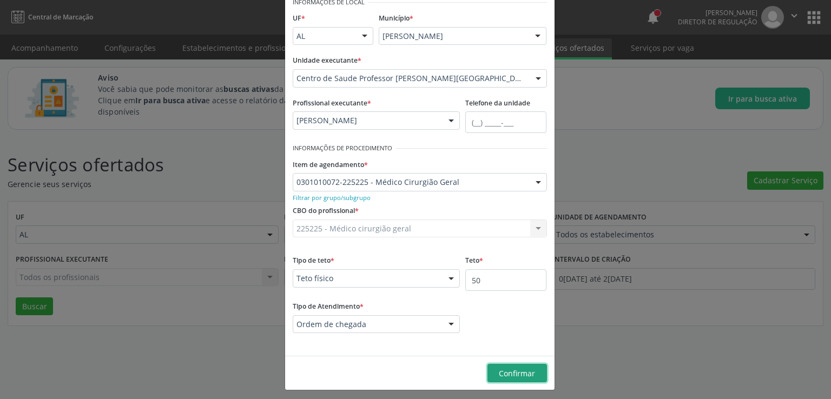
click at [509, 371] on span "Confirmar" at bounding box center [517, 373] width 36 height 10
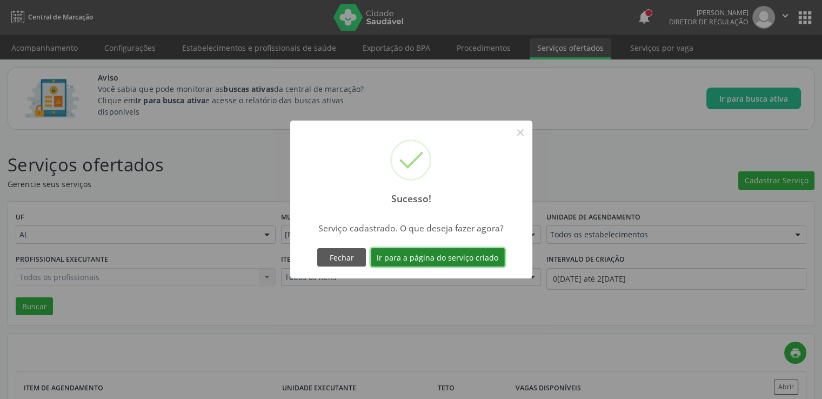
click at [437, 260] on button "Ir para a página do serviço criado" at bounding box center [438, 257] width 134 height 18
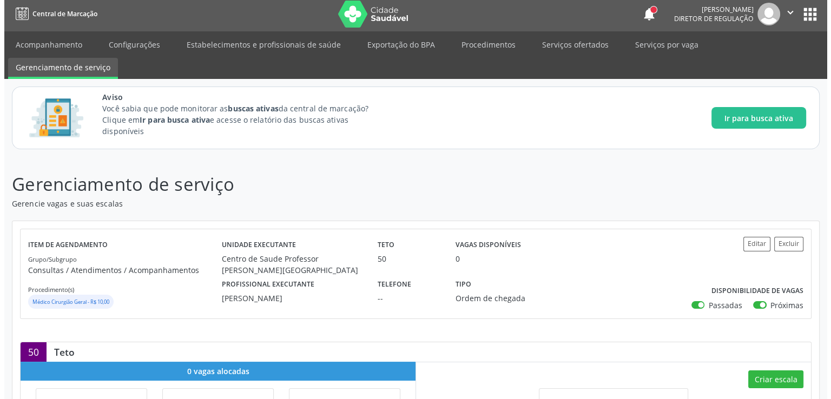
scroll to position [171, 0]
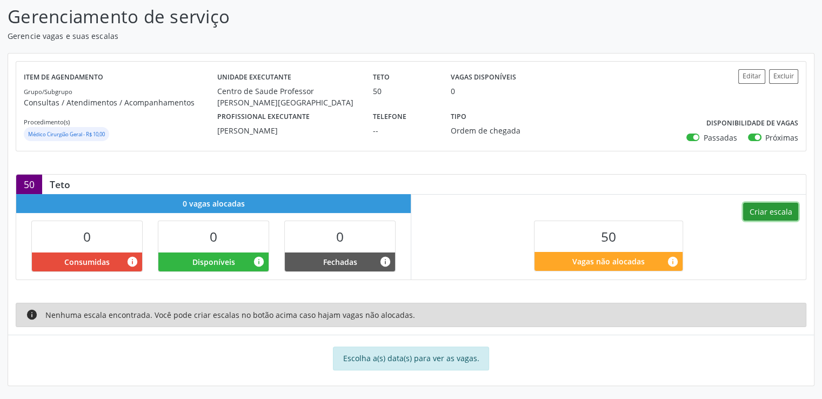
click at [768, 213] on button "Criar escala" at bounding box center [771, 212] width 55 height 18
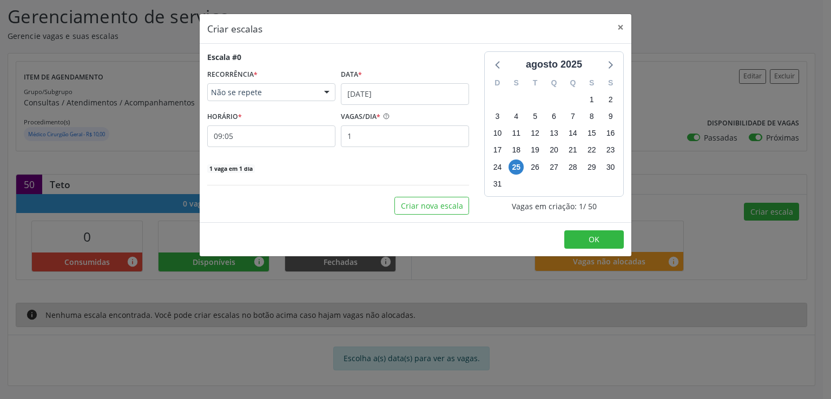
click at [275, 95] on span "Não se repete" at bounding box center [262, 92] width 102 height 11
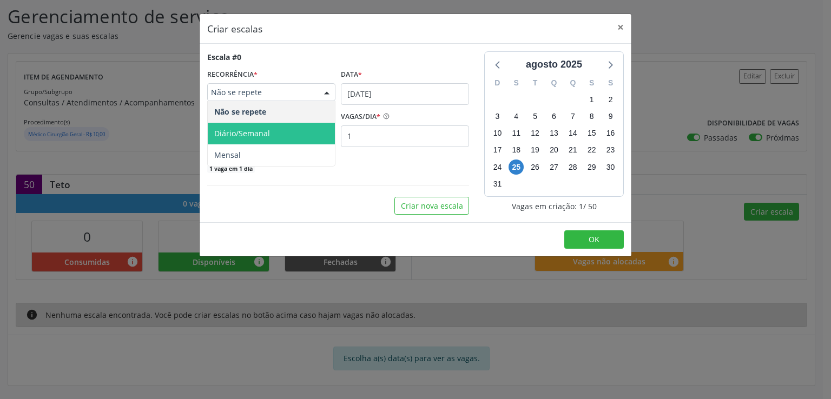
click at [269, 131] on span "Diário/Semanal" at bounding box center [271, 134] width 127 height 22
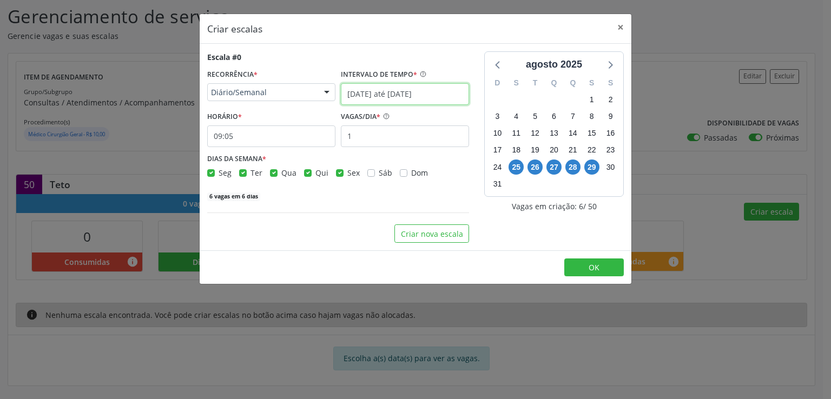
click at [349, 94] on input "[DATE] até [DATE]" at bounding box center [405, 94] width 128 height 22
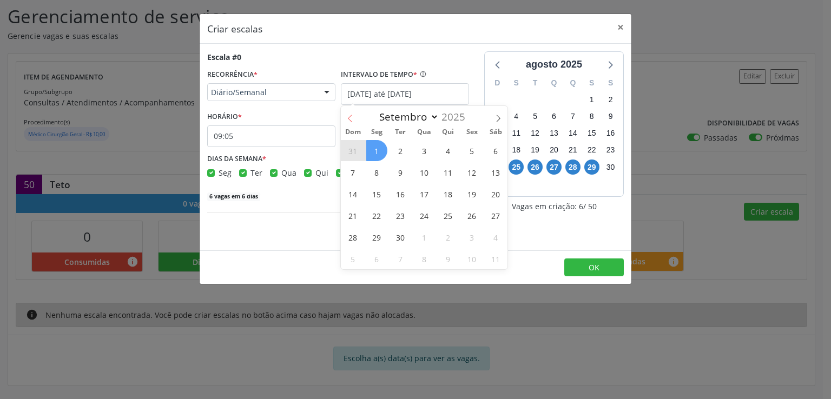
click at [349, 119] on icon at bounding box center [350, 119] width 8 height 8
select select "7"
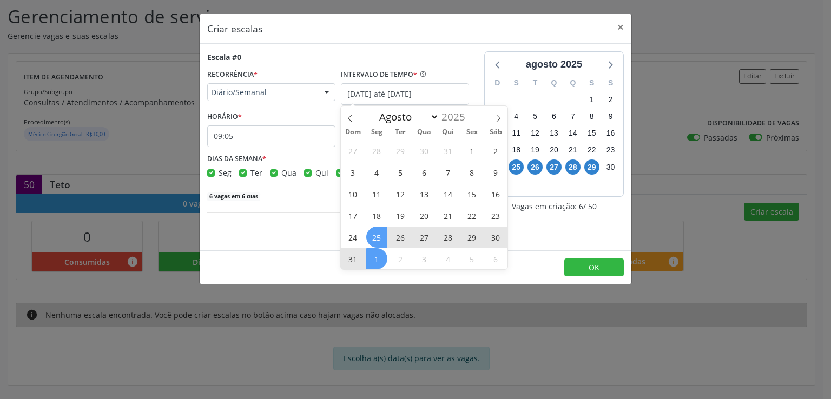
click at [471, 238] on span "29" at bounding box center [471, 237] width 21 height 21
type input "2[DATE]"
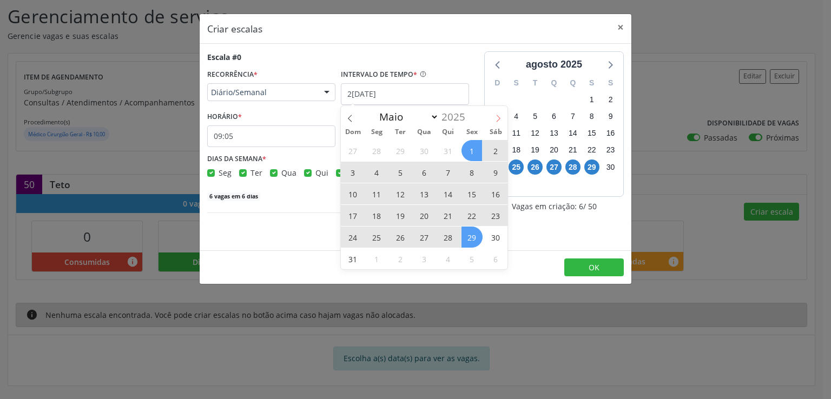
click at [499, 120] on icon at bounding box center [498, 119] width 8 height 8
select select "8"
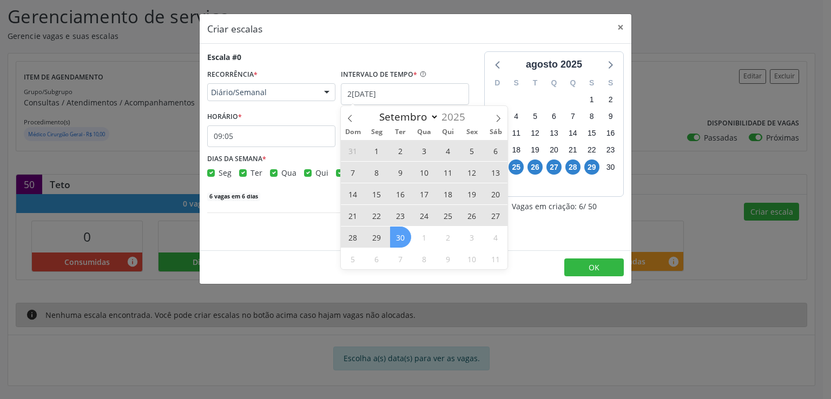
click at [402, 237] on span "30" at bounding box center [400, 237] width 21 height 21
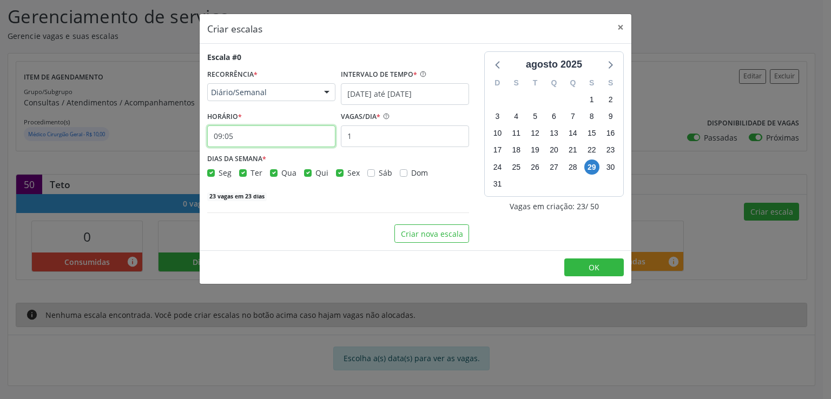
click at [249, 133] on input "09:05" at bounding box center [271, 136] width 128 height 22
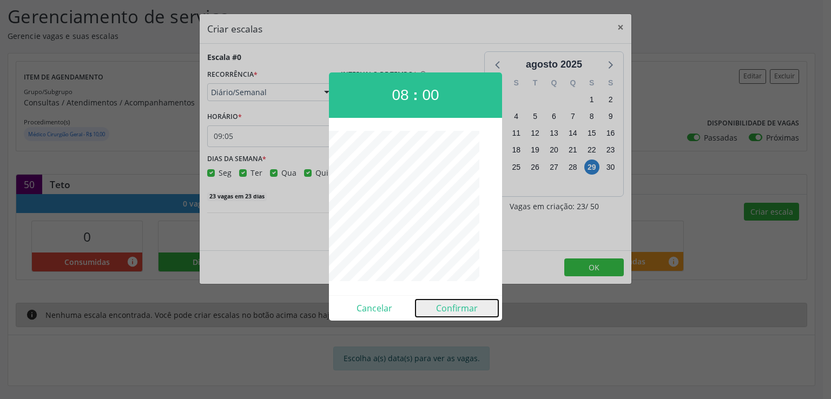
click at [464, 308] on button "Confirmar" at bounding box center [456, 308] width 83 height 17
type input "08:00"
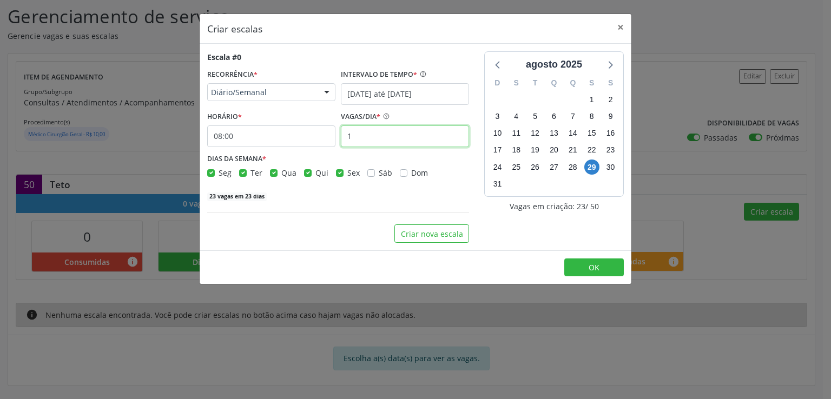
click at [392, 139] on input "1" at bounding box center [405, 136] width 128 height 22
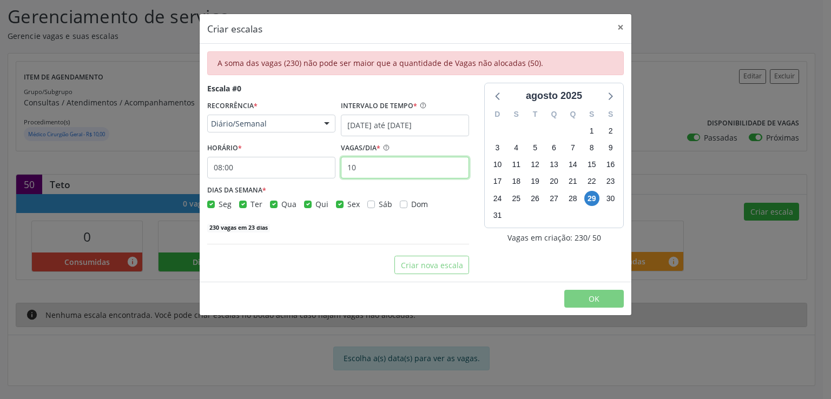
type input "10"
click at [315, 204] on label "Qui" at bounding box center [321, 203] width 13 height 11
click at [307, 204] on input "Qui" at bounding box center [308, 203] width 8 height 10
checkbox input "false"
click at [281, 200] on label "Qua" at bounding box center [288, 203] width 15 height 11
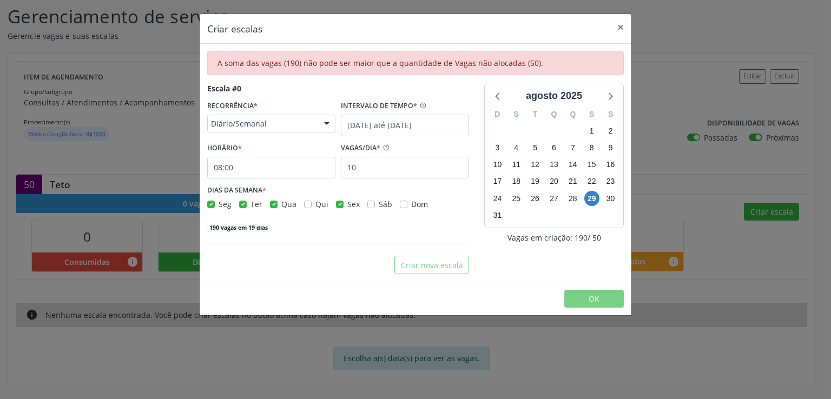
click at [271, 200] on input "Qua" at bounding box center [274, 203] width 8 height 10
checkbox input "false"
click at [250, 204] on label "Ter" at bounding box center [256, 203] width 12 height 11
click at [239, 204] on input "Ter" at bounding box center [243, 203] width 8 height 10
checkbox input "false"
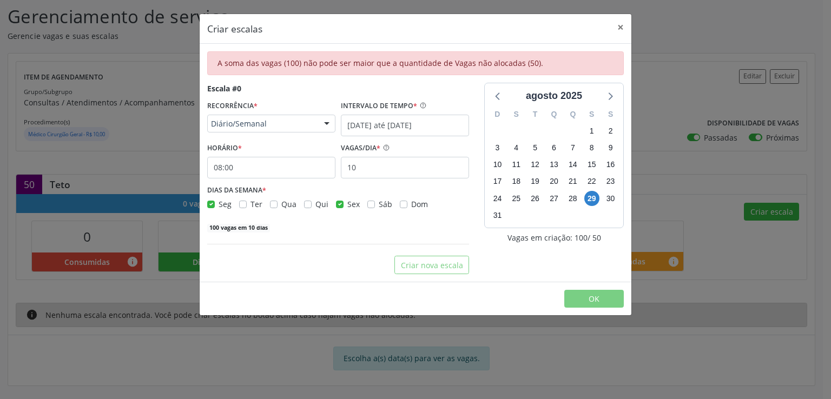
click at [218, 202] on label "Seg" at bounding box center [224, 203] width 13 height 11
click at [213, 202] on input "Seg" at bounding box center [211, 203] width 8 height 10
checkbox input "false"
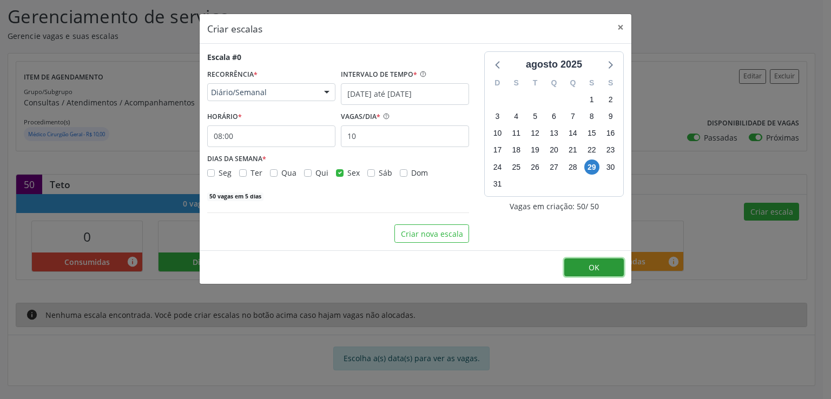
click at [576, 265] on button "OK" at bounding box center [593, 267] width 59 height 18
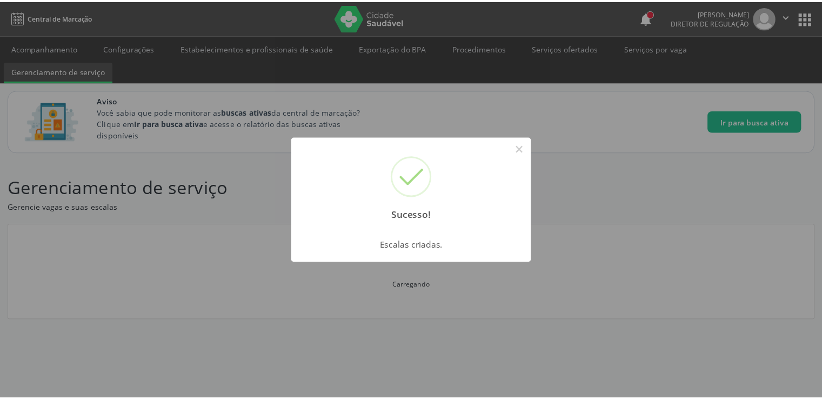
scroll to position [0, 0]
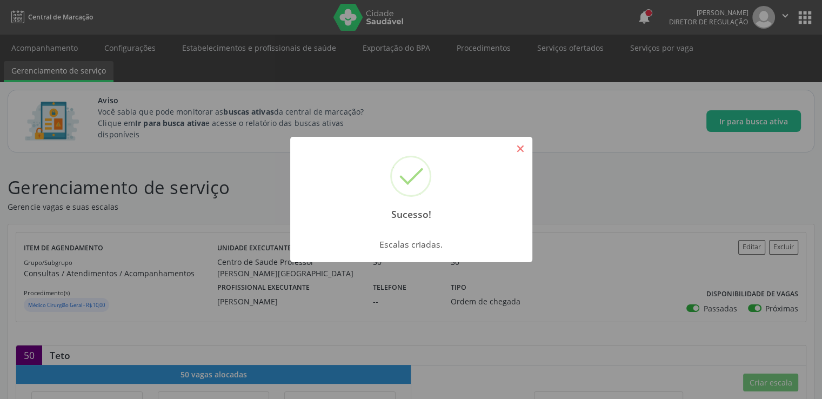
click at [519, 142] on button "×" at bounding box center [521, 149] width 18 height 18
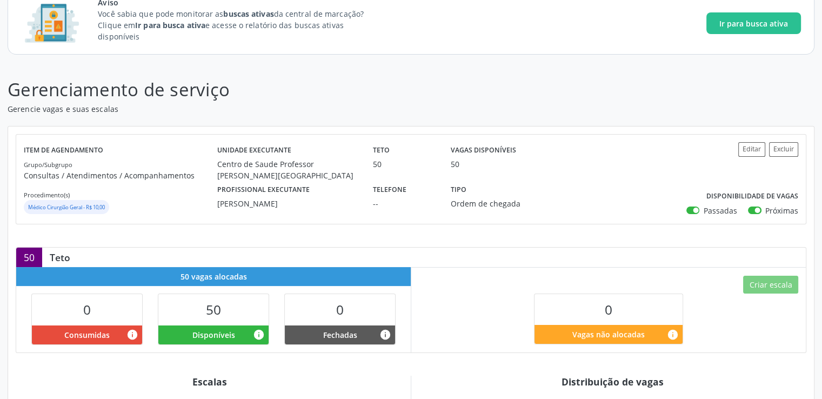
scroll to position [270, 0]
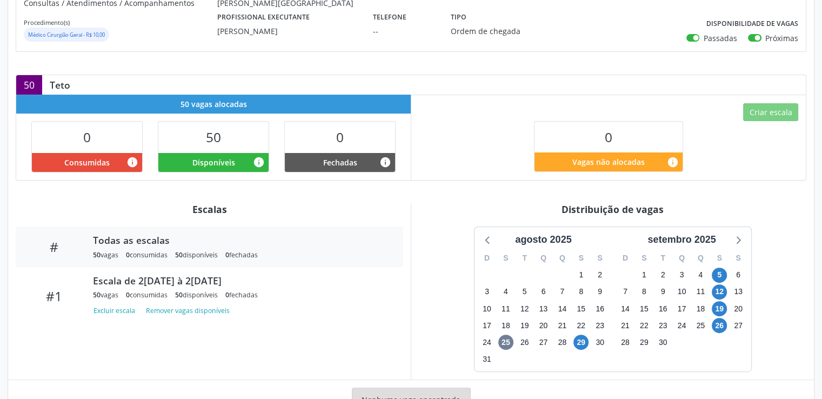
click at [534, 339] on div "27" at bounding box center [543, 342] width 19 height 17
click at [520, 341] on span "26" at bounding box center [525, 342] width 15 height 15
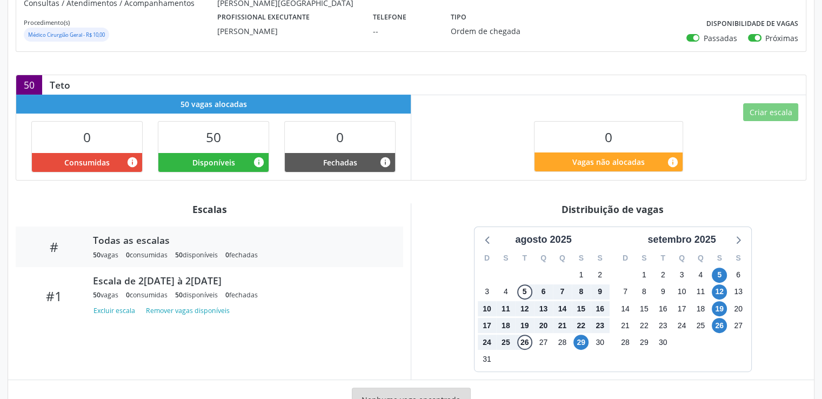
click at [467, 145] on div "Criar escala 0 Vagas não alocadas info" at bounding box center [609, 137] width 395 height 85
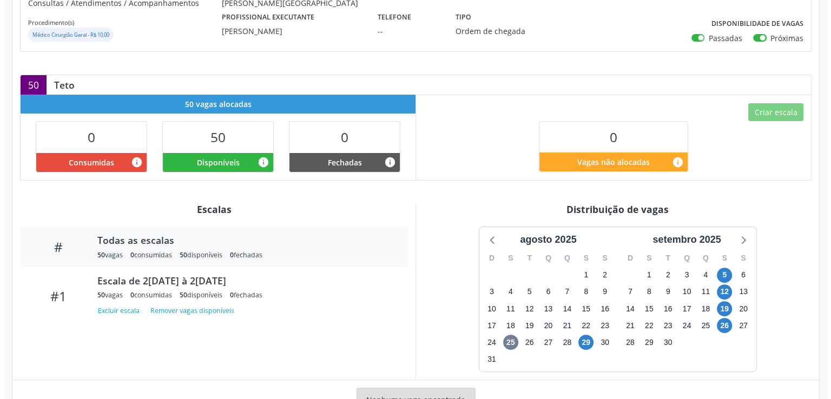
scroll to position [0, 0]
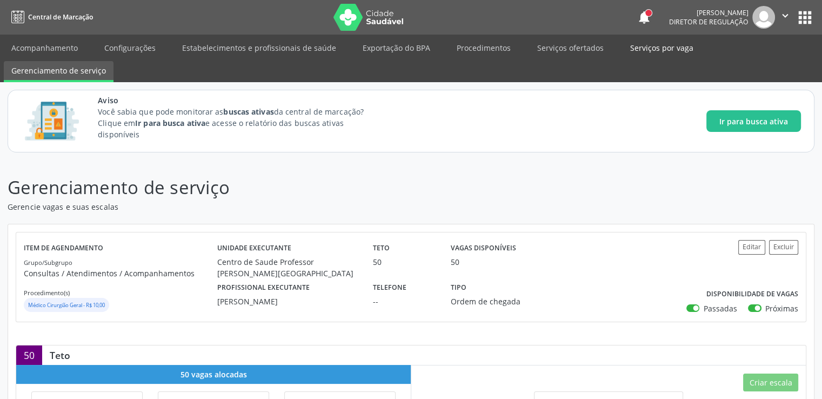
click at [651, 48] on link "Serviços por vaga" at bounding box center [662, 47] width 78 height 19
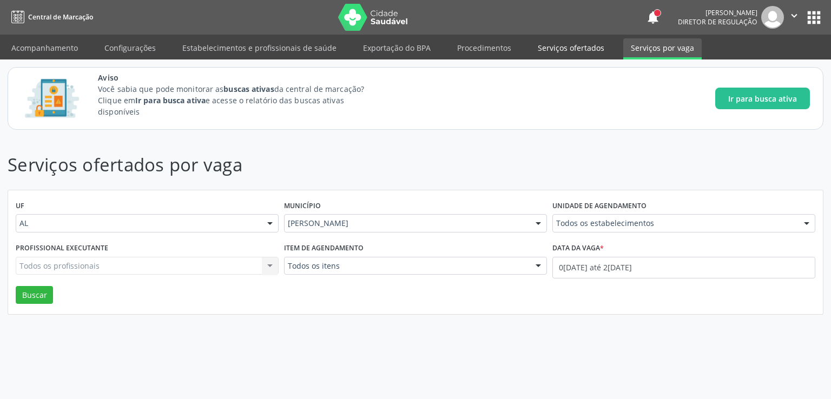
click at [575, 48] on link "Serviços ofertados" at bounding box center [571, 47] width 82 height 19
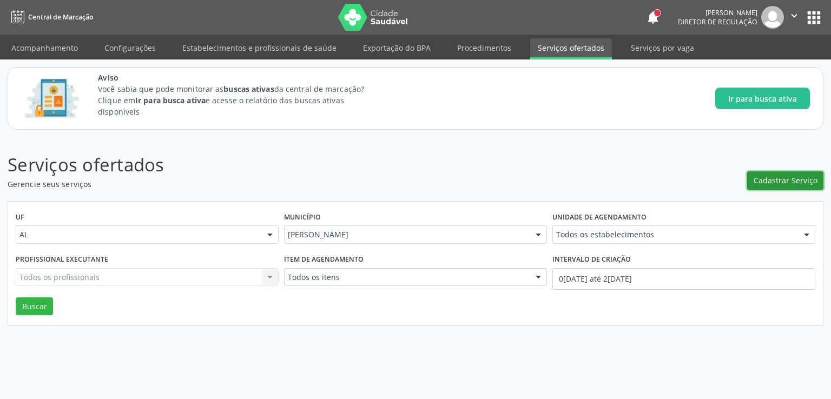
click at [753, 180] on button "Cadastrar Serviço" at bounding box center [785, 180] width 76 height 18
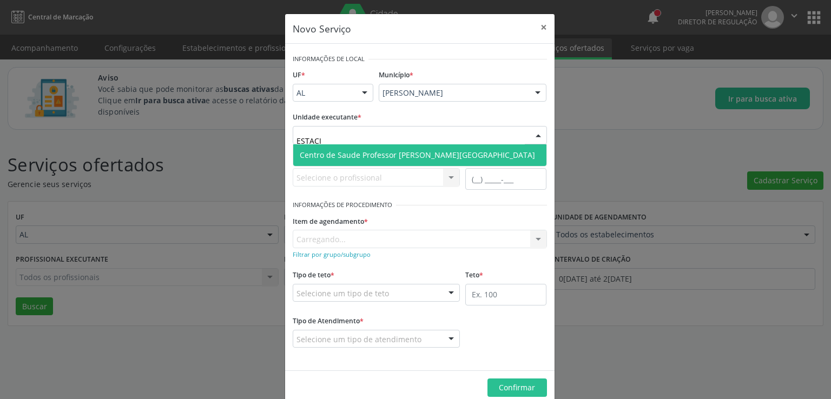
type input "ESTACIO"
click at [392, 154] on span "Centro de Saude Professor [PERSON_NAME][GEOGRAPHIC_DATA]" at bounding box center [417, 155] width 235 height 10
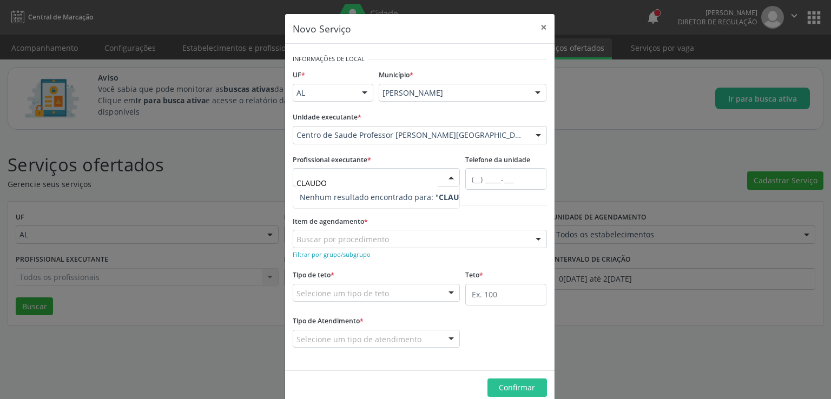
type input "CLAUD"
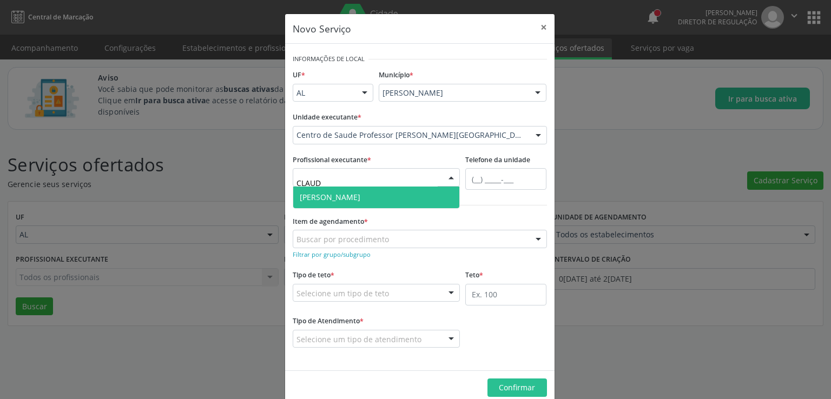
click at [360, 194] on span "[PERSON_NAME]" at bounding box center [330, 197] width 61 height 10
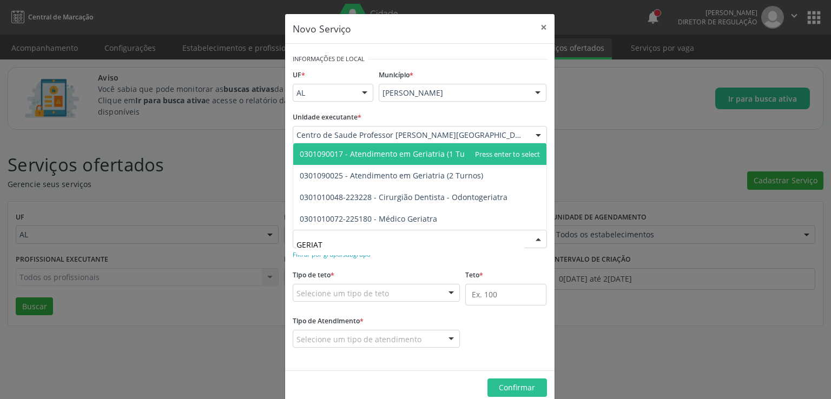
type input "GERIATR"
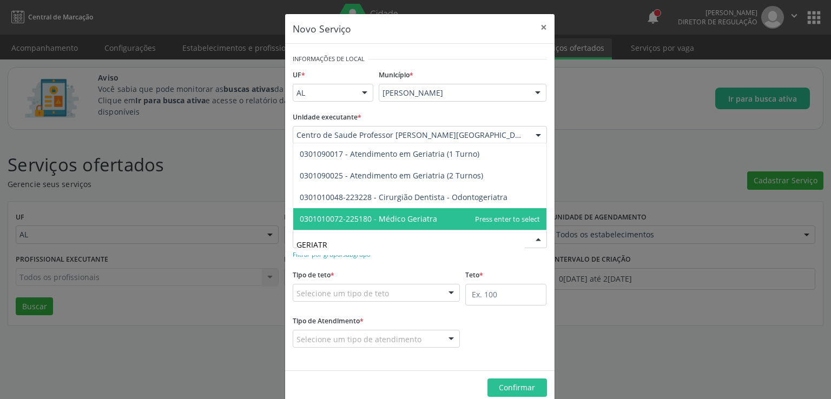
click at [387, 222] on span "0301010072-225180 - Médico Geriatra" at bounding box center [368, 219] width 137 height 10
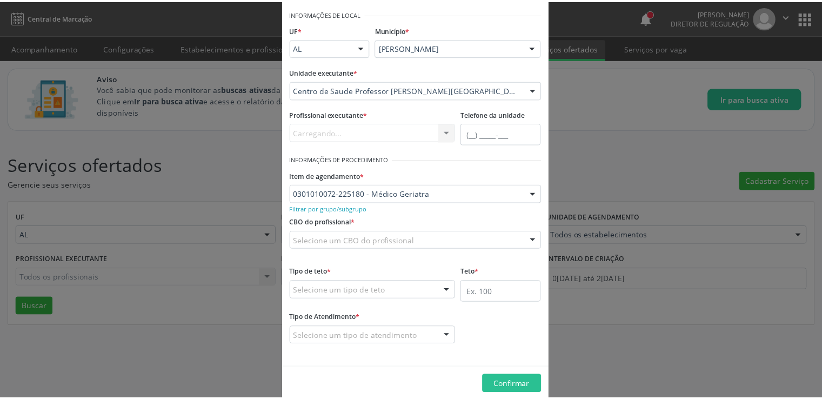
scroll to position [54, 0]
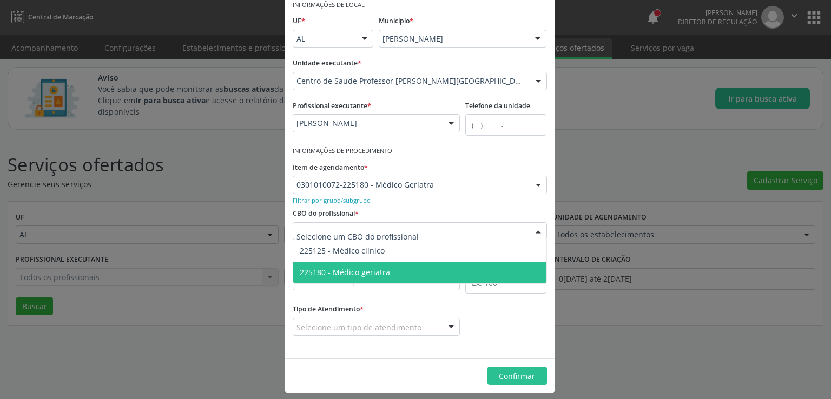
click at [368, 274] on span "225180 - Médico geriatra" at bounding box center [345, 272] width 90 height 10
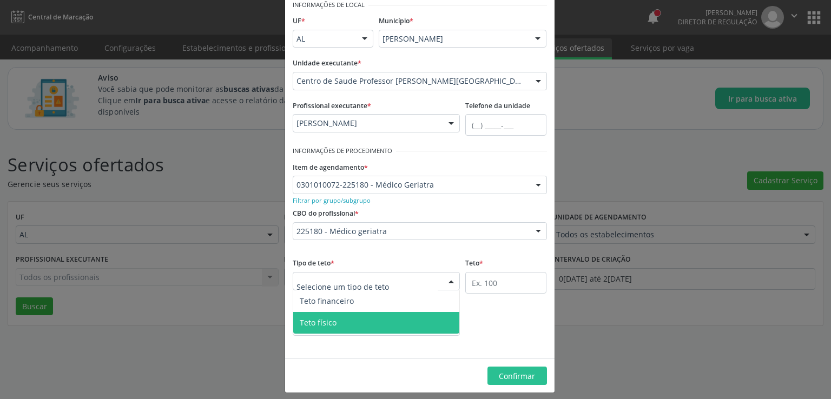
drag, startPoint x: 338, startPoint y: 320, endPoint x: 526, endPoint y: 290, distance: 189.9
click at [338, 320] on span "Teto físico" at bounding box center [376, 323] width 167 height 22
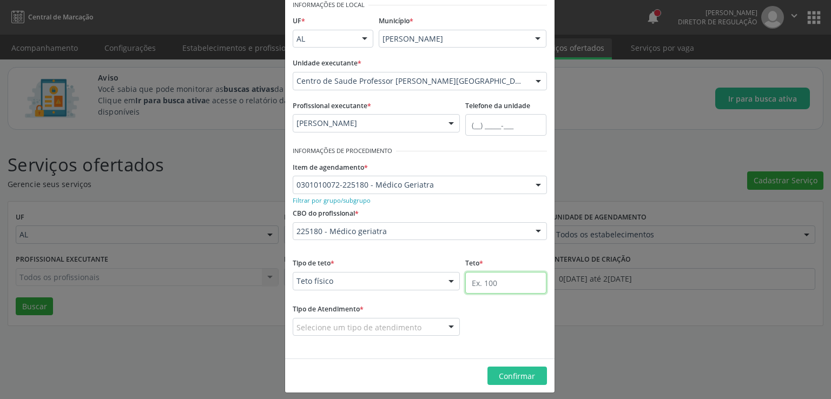
click at [504, 282] on input "text" at bounding box center [505, 283] width 81 height 22
type input "1"
type input "7"
click at [418, 322] on div "Selecione um tipo de atendimento" at bounding box center [377, 327] width 168 height 18
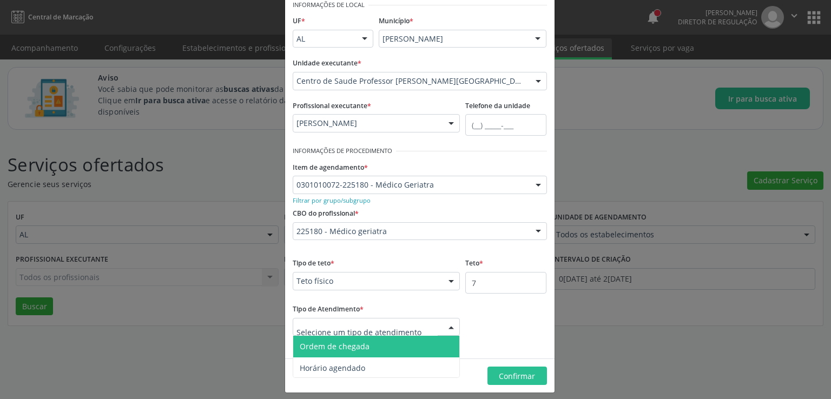
click at [404, 349] on span "Ordem de chegada" at bounding box center [376, 347] width 167 height 22
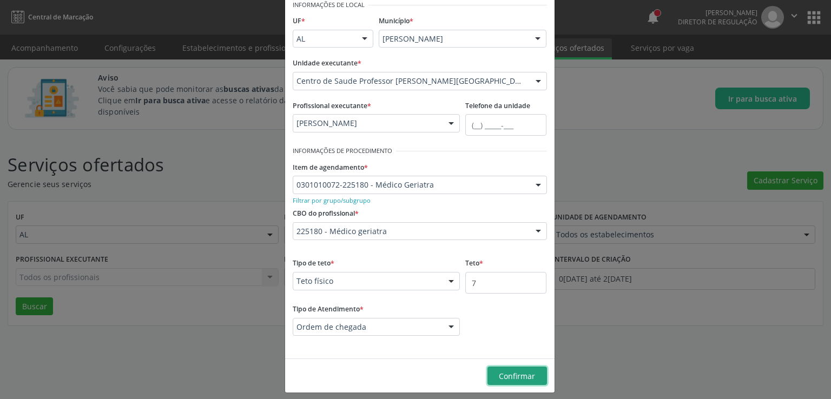
click at [515, 376] on span "Confirmar" at bounding box center [517, 376] width 36 height 10
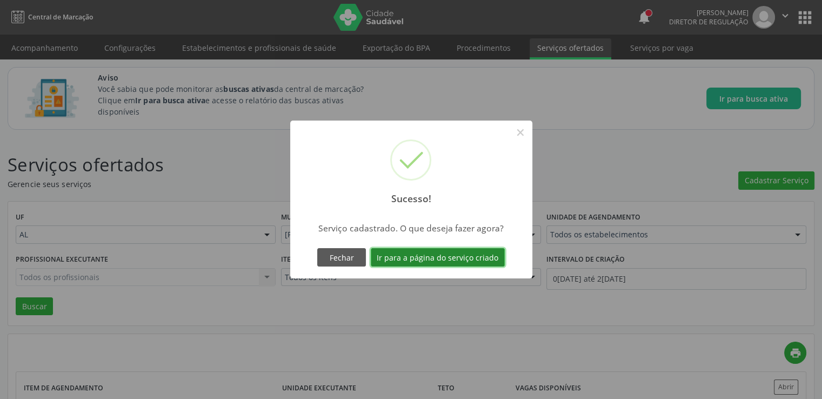
click at [424, 260] on button "Ir para a página do serviço criado" at bounding box center [438, 257] width 134 height 18
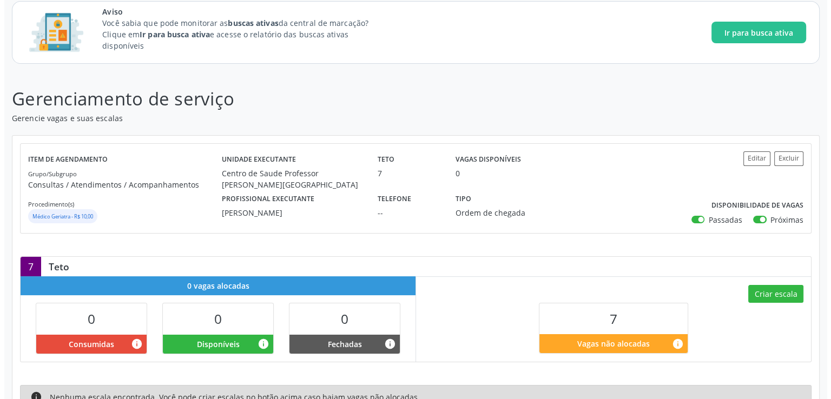
scroll to position [117, 0]
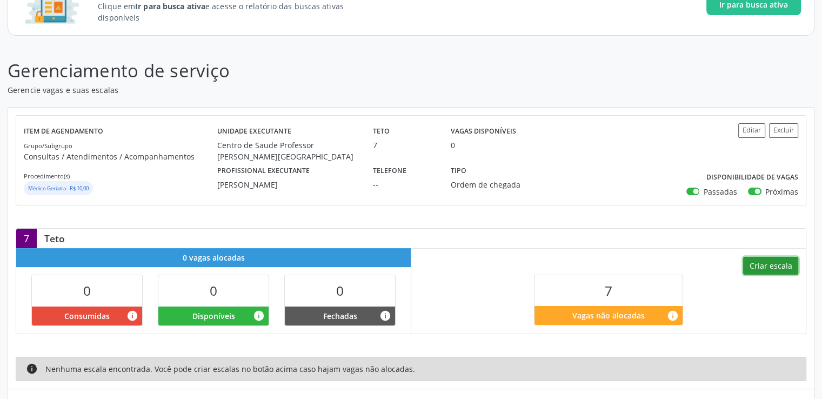
click at [768, 263] on button "Criar escala" at bounding box center [771, 266] width 55 height 18
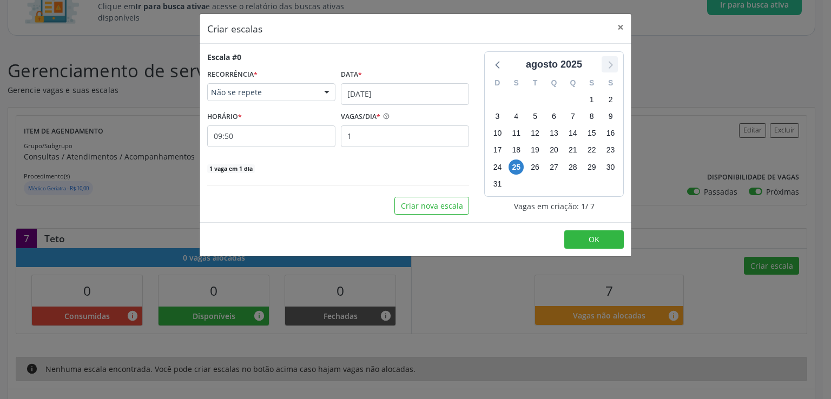
click at [614, 65] on icon at bounding box center [609, 64] width 14 height 14
click at [532, 101] on span "2" at bounding box center [534, 99] width 15 height 15
click at [536, 98] on span "2" at bounding box center [534, 99] width 15 height 15
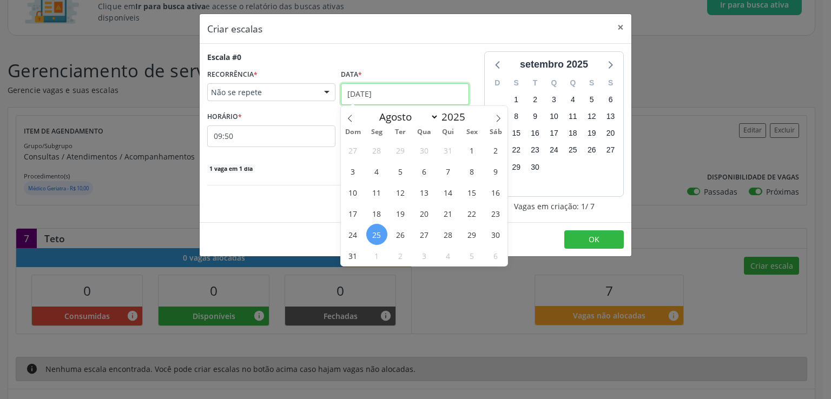
click at [352, 89] on input "[DATE]" at bounding box center [405, 94] width 128 height 22
click at [500, 119] on icon at bounding box center [498, 119] width 8 height 8
select select "8"
click at [400, 145] on span "2" at bounding box center [400, 150] width 21 height 21
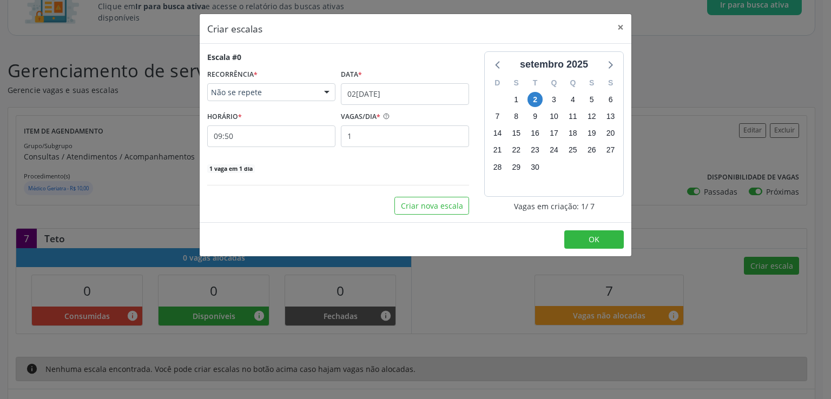
click at [402, 64] on div "Escala #0 RECORRÊNCIA * Não se repete Não se repete Diário/Semanal Mensal Nenhu…" at bounding box center [338, 112] width 262 height 122
click at [261, 137] on input "09:50" at bounding box center [271, 136] width 128 height 22
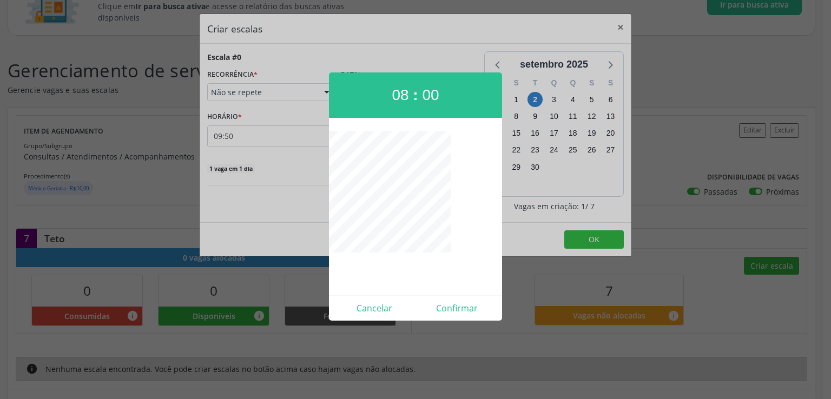
click at [448, 44] on div at bounding box center [415, 199] width 831 height 399
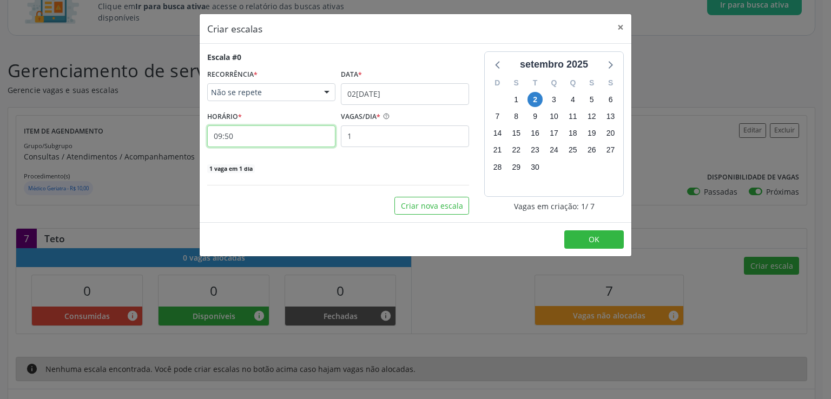
click at [302, 141] on input "09:50" at bounding box center [271, 136] width 128 height 22
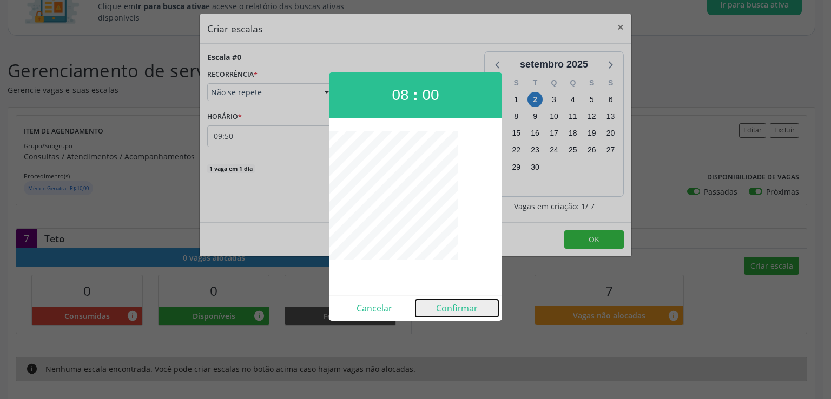
click at [453, 306] on button "Confirmar" at bounding box center [456, 308] width 83 height 17
type input "08:00"
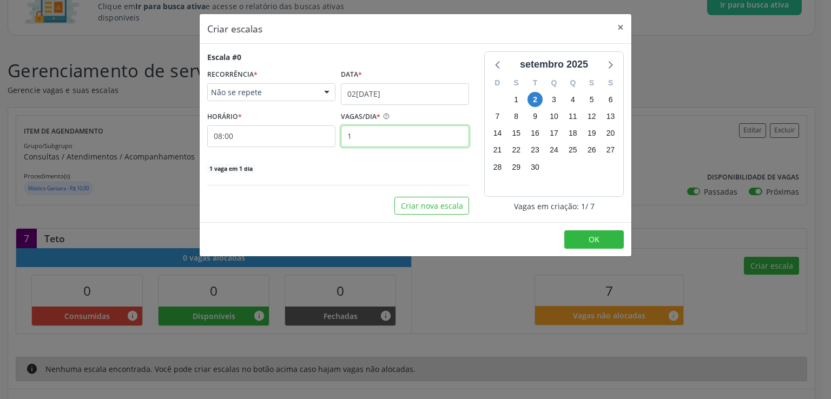
click at [385, 140] on input "1" at bounding box center [405, 136] width 128 height 22
type input "7"
click at [594, 238] on span "OK" at bounding box center [593, 239] width 11 height 10
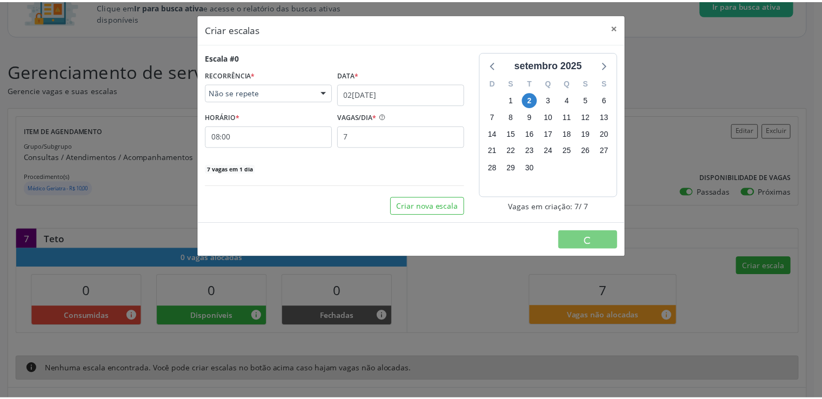
scroll to position [0, 0]
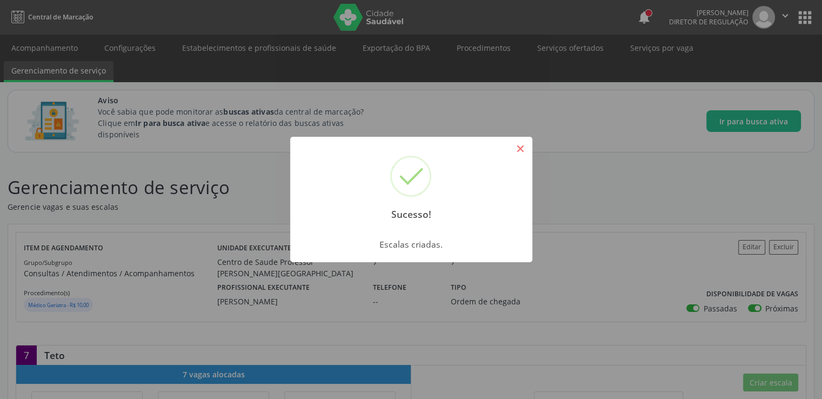
click at [525, 152] on button "×" at bounding box center [521, 149] width 18 height 18
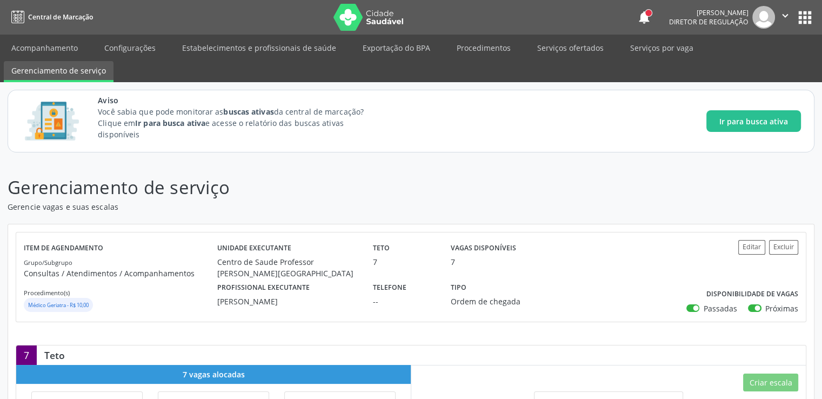
click at [60, 70] on link "Gerenciamento de serviço" at bounding box center [59, 71] width 110 height 21
click at [23, 72] on link "Gerenciamento de serviço" at bounding box center [59, 71] width 110 height 21
click at [739, 120] on span "Ir para busca ativa" at bounding box center [754, 121] width 69 height 11
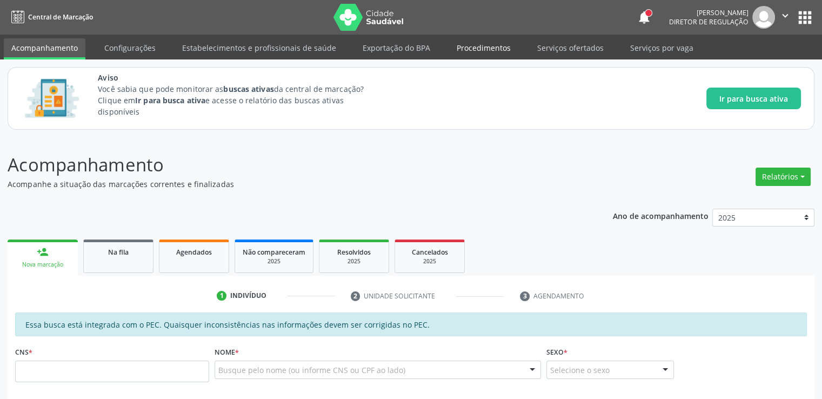
click at [481, 47] on link "Procedimentos" at bounding box center [483, 47] width 69 height 19
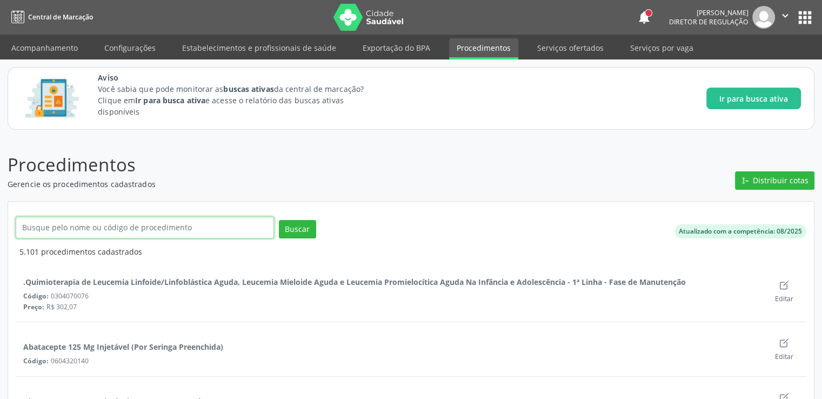
click at [48, 229] on input "text" at bounding box center [145, 228] width 258 height 22
type input "PAREDE ABDOMINAL"
click button "Buscar" at bounding box center [297, 229] width 37 height 18
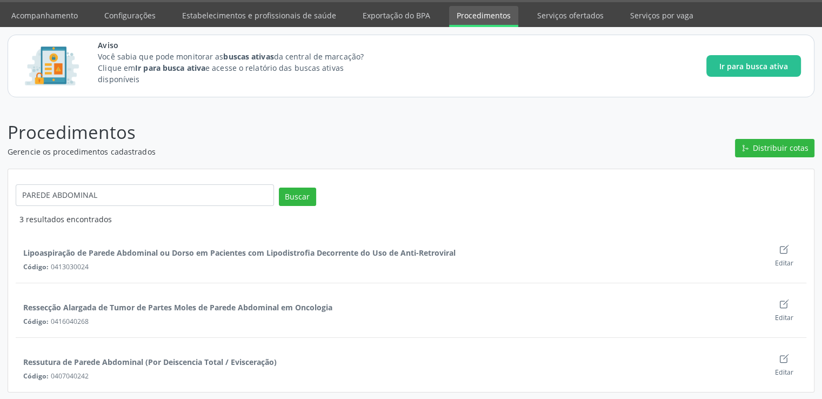
scroll to position [32, 0]
drag, startPoint x: 53, startPoint y: 195, endPoint x: 121, endPoint y: 200, distance: 68.3
click at [121, 200] on input "PAREDE ABDOMINAL" at bounding box center [145, 195] width 258 height 22
type input "PAREDE"
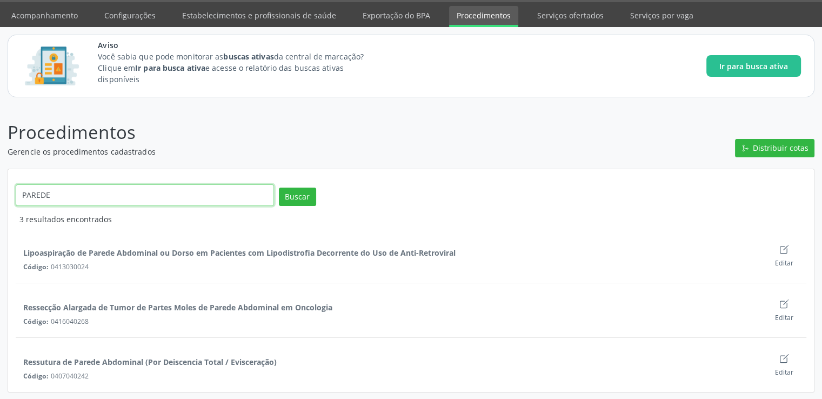
click button "Buscar" at bounding box center [297, 197] width 37 height 18
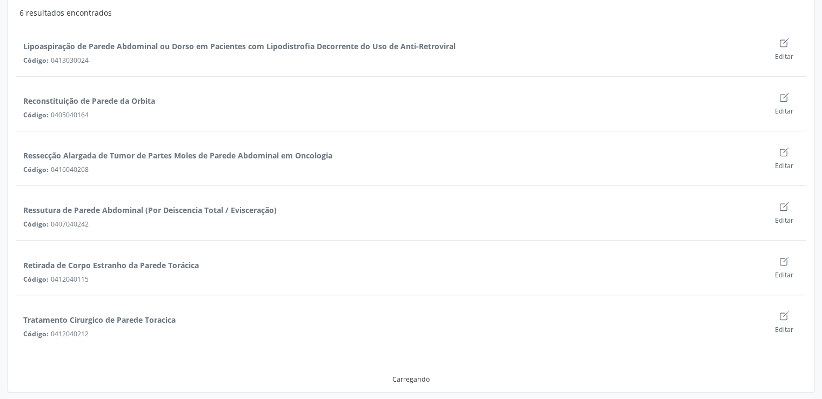
scroll to position [197, 0]
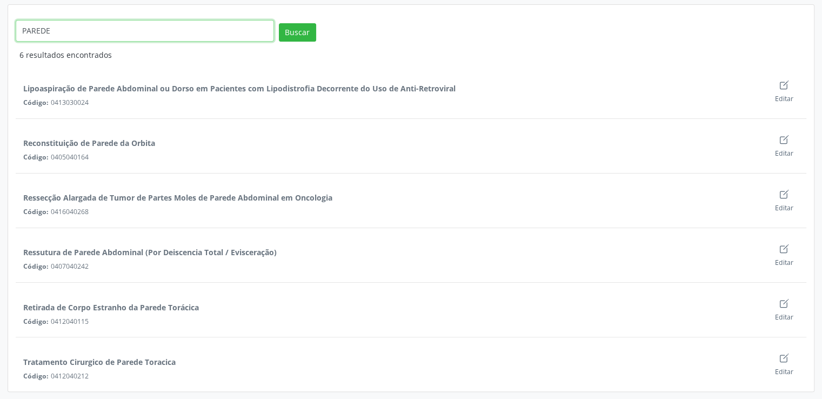
drag, startPoint x: 99, startPoint y: 28, endPoint x: 0, endPoint y: 37, distance: 99.9
click at [0, 37] on div "Procedimentos Gerencie os procedimentos cadastrados Distribuir cotas PAREDE Bus…" at bounding box center [411, 170] width 822 height 459
paste input "0205020062"
type input "0205020062"
click button "Buscar" at bounding box center [297, 32] width 37 height 18
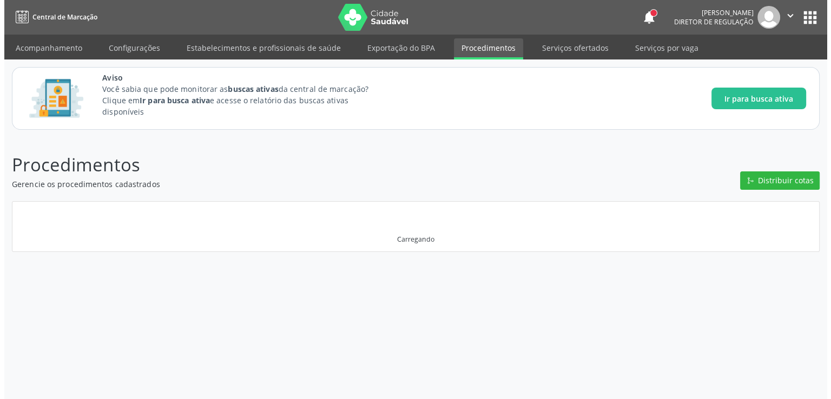
scroll to position [0, 0]
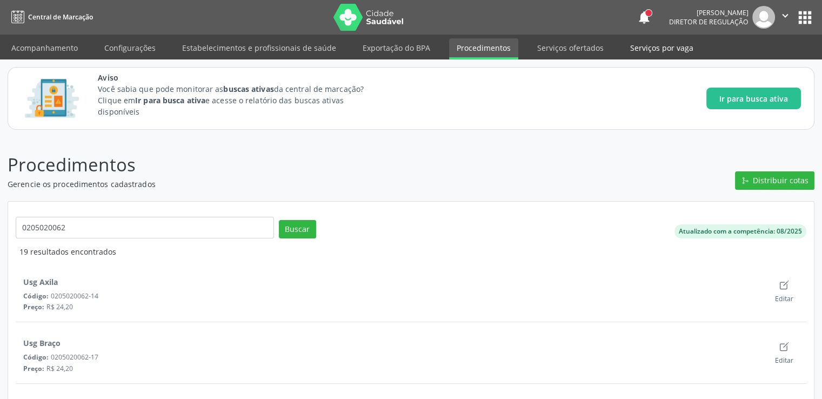
click at [660, 41] on link "Serviços por vaga" at bounding box center [662, 47] width 78 height 19
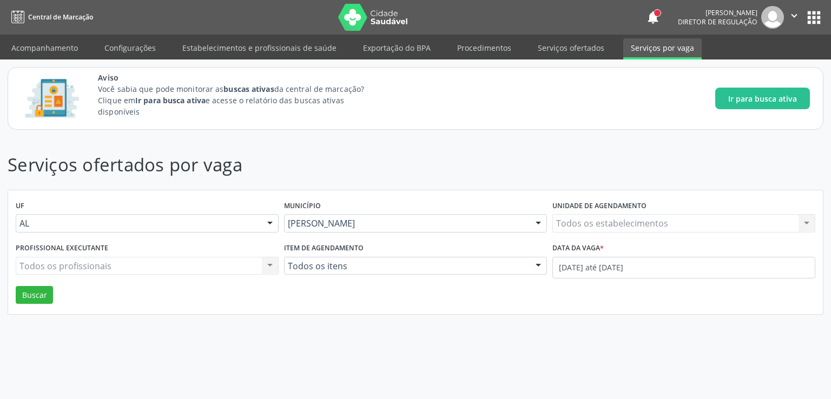
click at [626, 217] on div "Todos os estabelecimentos Todos os estabelecimentos Nenhum resultado encontrado…" at bounding box center [683, 223] width 263 height 18
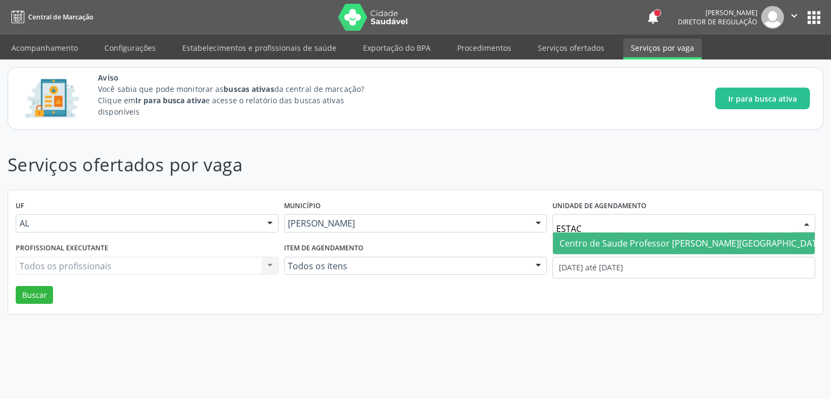
type input "ESTACI"
click at [660, 239] on span "Centro de Saude Professor [PERSON_NAME][GEOGRAPHIC_DATA]" at bounding box center [692, 243] width 266 height 12
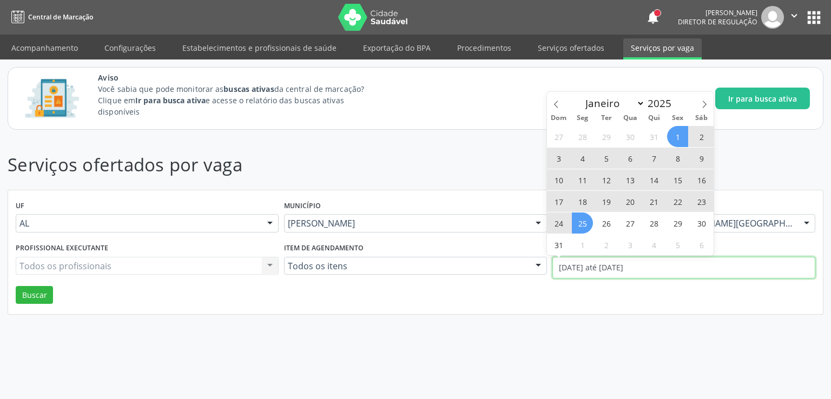
click at [622, 265] on input "0[DATE] até 2[DATE]" at bounding box center [683, 268] width 263 height 22
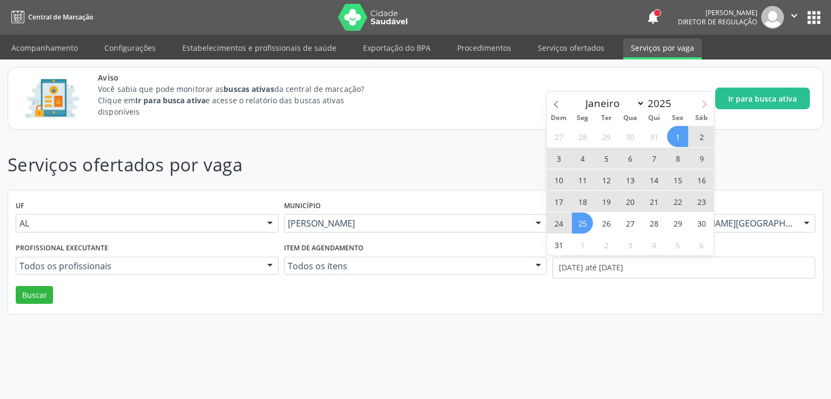
click at [702, 102] on icon at bounding box center [704, 105] width 8 height 8
select select "8"
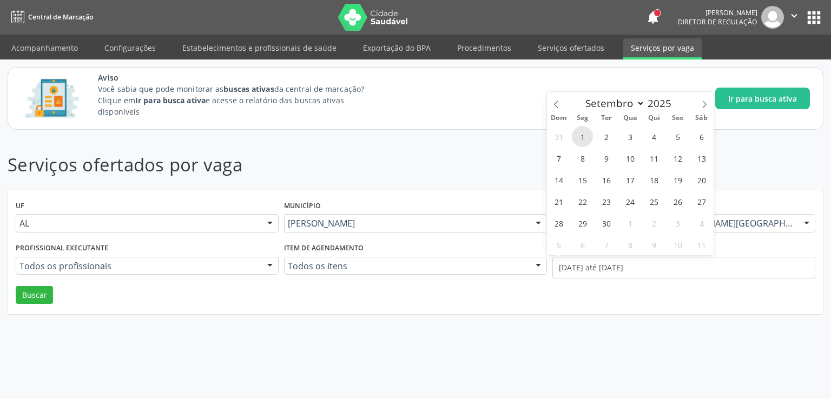
click at [582, 137] on span "1" at bounding box center [582, 136] width 21 height 21
type input "[DATE]"
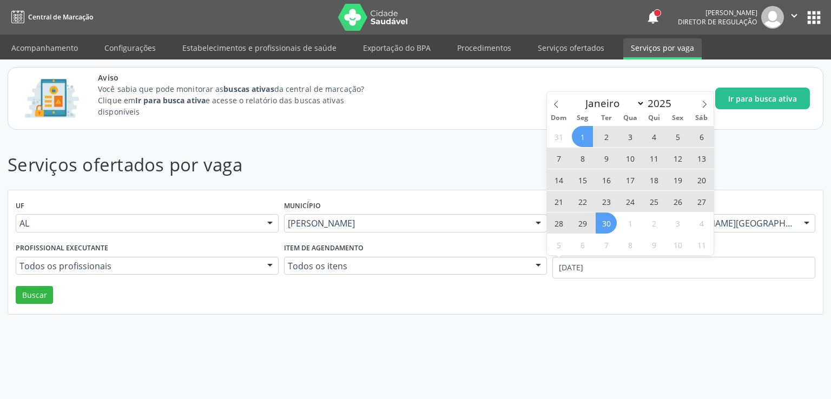
click at [601, 230] on span "30" at bounding box center [605, 223] width 21 height 21
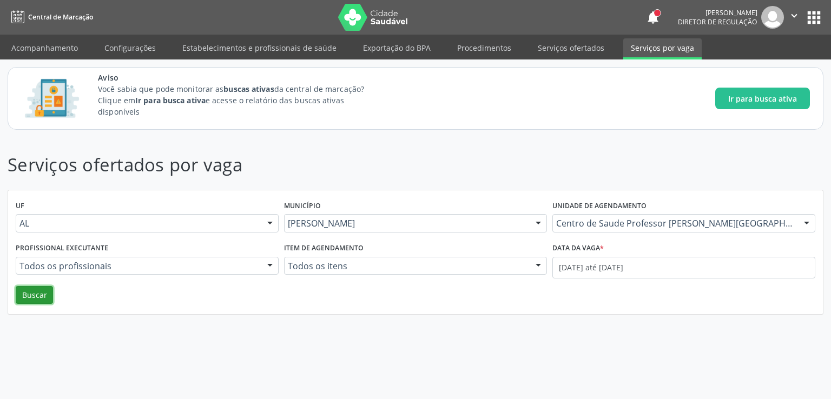
click at [21, 295] on button "Buscar" at bounding box center [34, 295] width 37 height 18
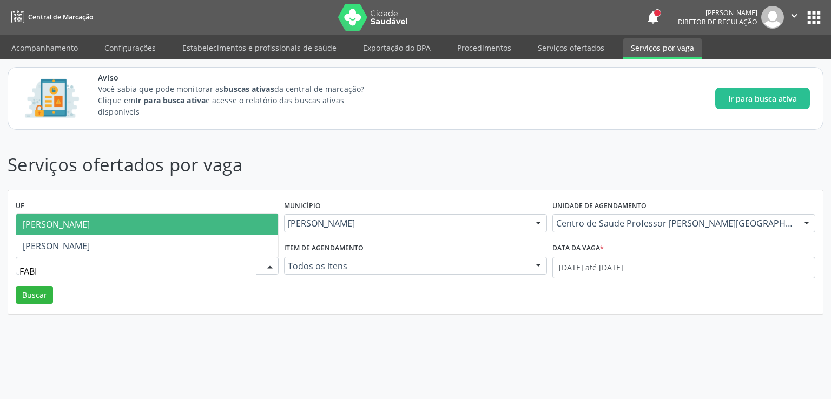
type input "[PERSON_NAME]"
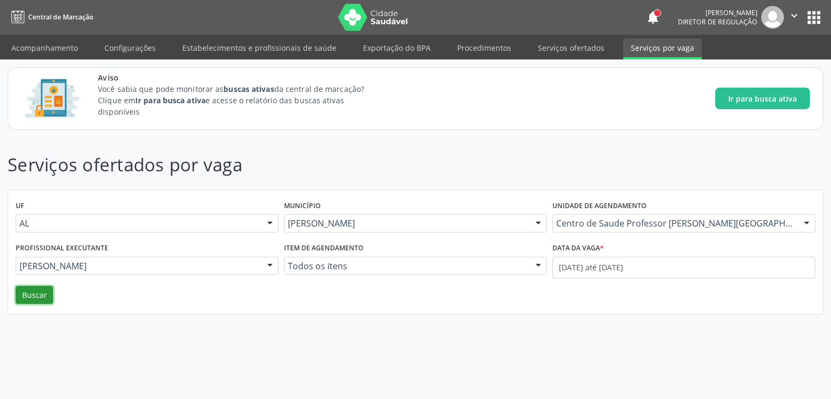
click at [37, 291] on button "Buscar" at bounding box center [34, 295] width 37 height 18
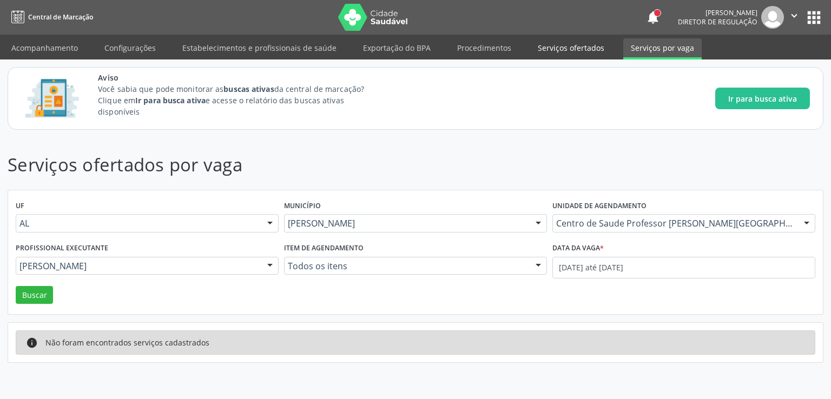
click at [562, 52] on link "Serviços ofertados" at bounding box center [571, 47] width 82 height 19
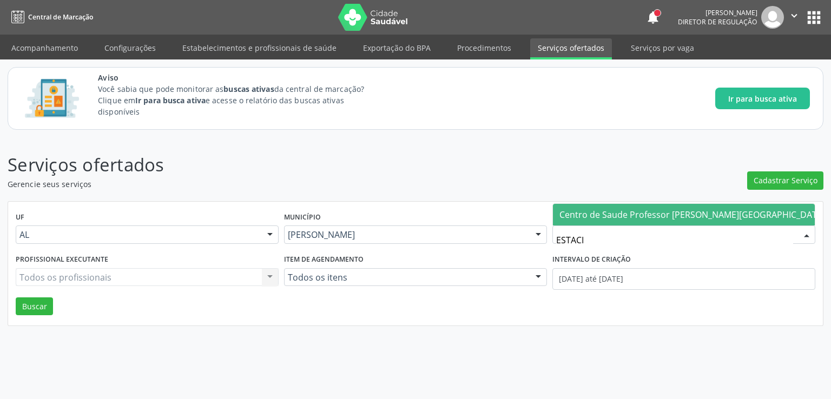
type input "ESTACIO"
click at [619, 215] on span "Centro de Saude Professor [PERSON_NAME][GEOGRAPHIC_DATA]" at bounding box center [692, 215] width 266 height 12
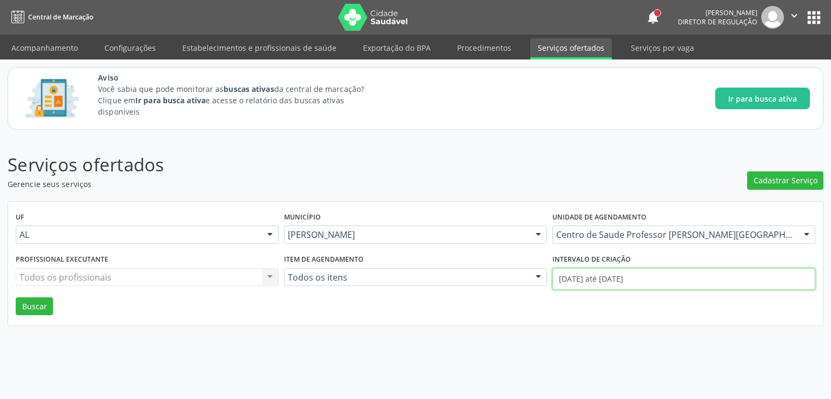
click at [623, 280] on input "0[DATE] até 2[DATE]" at bounding box center [683, 279] width 263 height 22
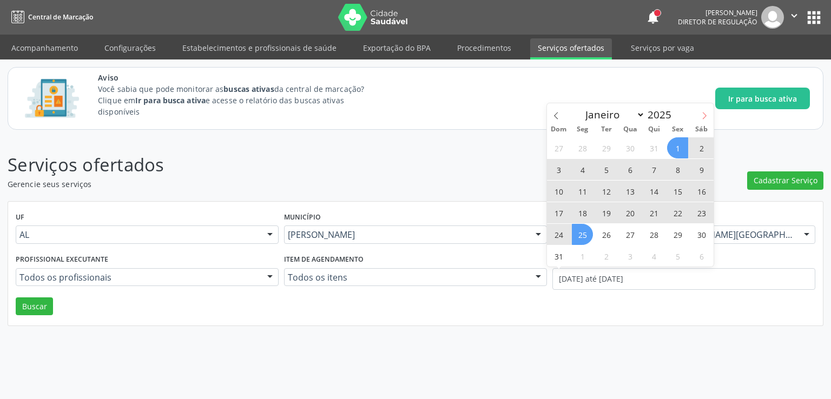
click at [704, 117] on icon at bounding box center [704, 116] width 8 height 8
select select "8"
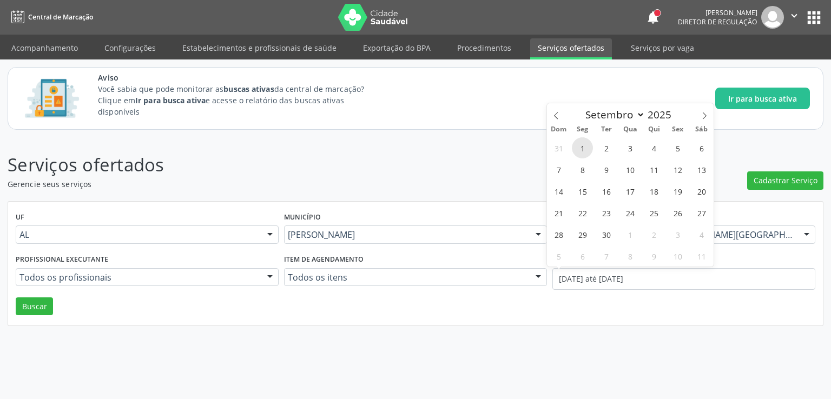
click at [578, 149] on span "1" at bounding box center [582, 147] width 21 height 21
type input "[DATE]"
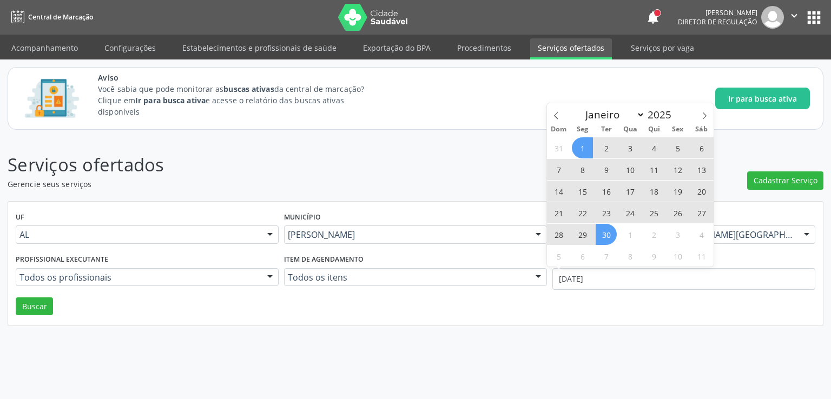
click at [609, 243] on span "30" at bounding box center [605, 234] width 21 height 21
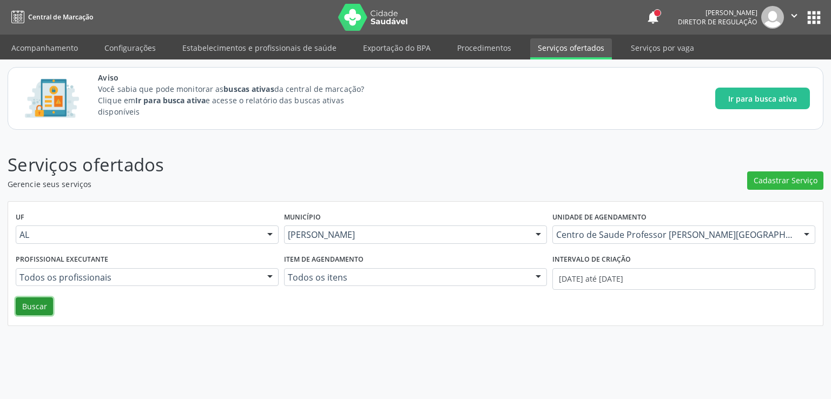
click at [38, 302] on button "Buscar" at bounding box center [34, 306] width 37 height 18
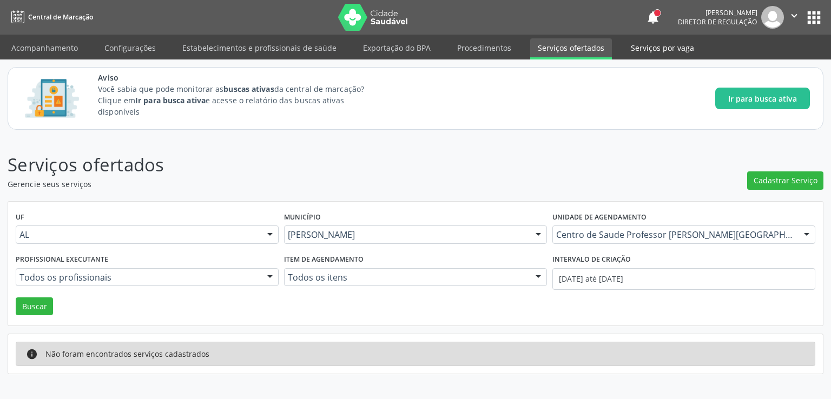
click at [669, 46] on link "Serviços por vaga" at bounding box center [662, 47] width 78 height 19
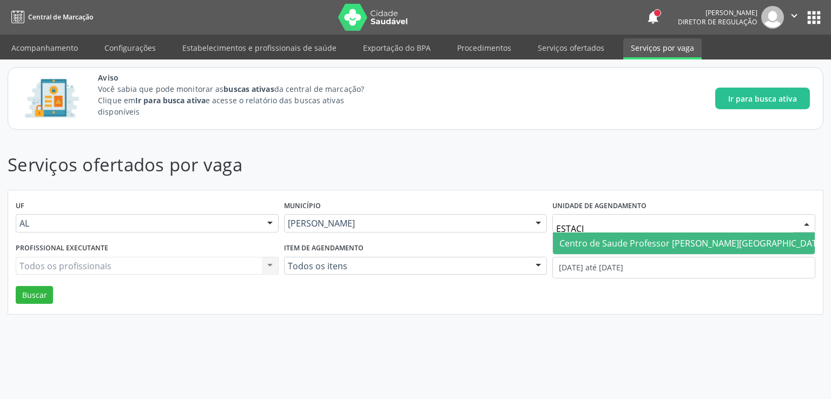
type input "ESTACIO"
click at [603, 249] on span "Centro de Saude Professor [PERSON_NAME][GEOGRAPHIC_DATA]" at bounding box center [692, 244] width 278 height 22
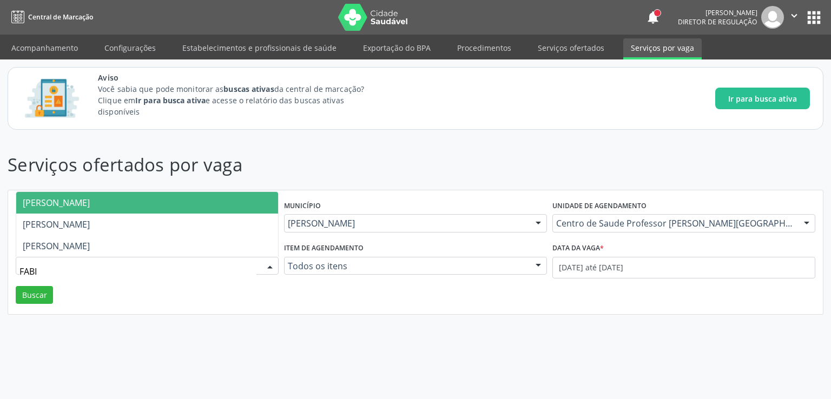
type input "[PERSON_NAME]"
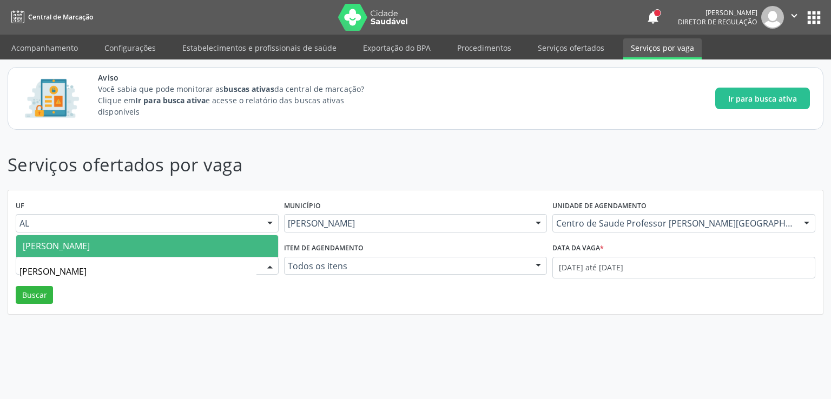
click at [195, 246] on span "[PERSON_NAME]" at bounding box center [147, 246] width 262 height 22
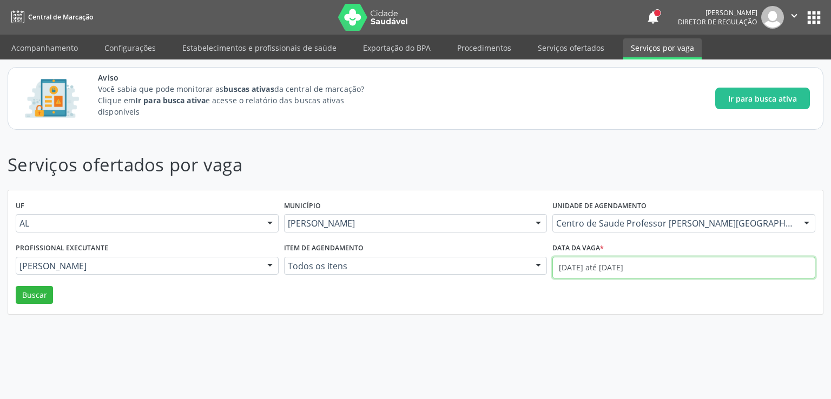
click at [563, 267] on input "0[DATE] até 2[DATE]" at bounding box center [683, 268] width 263 height 22
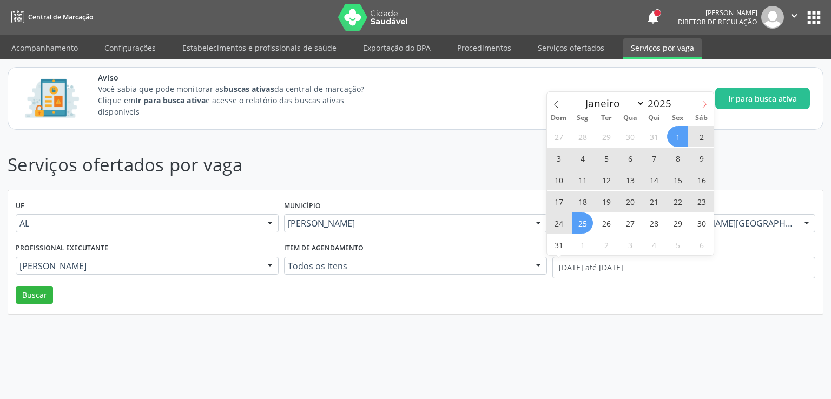
click at [705, 104] on icon at bounding box center [704, 105] width 8 height 8
select select "8"
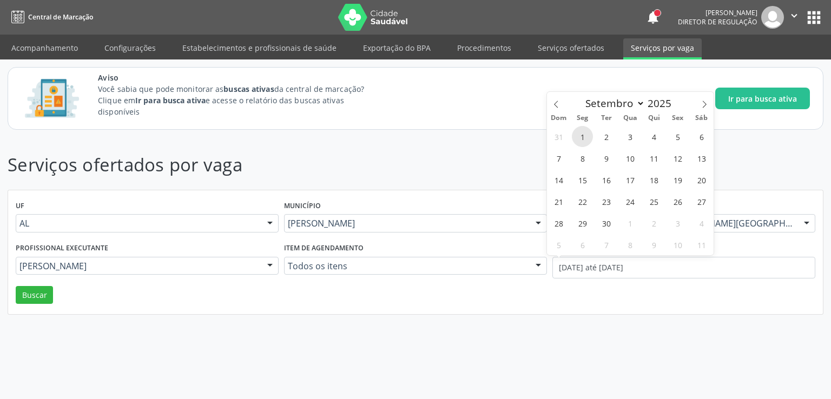
click at [579, 132] on span "1" at bounding box center [582, 136] width 21 height 21
type input "[DATE]"
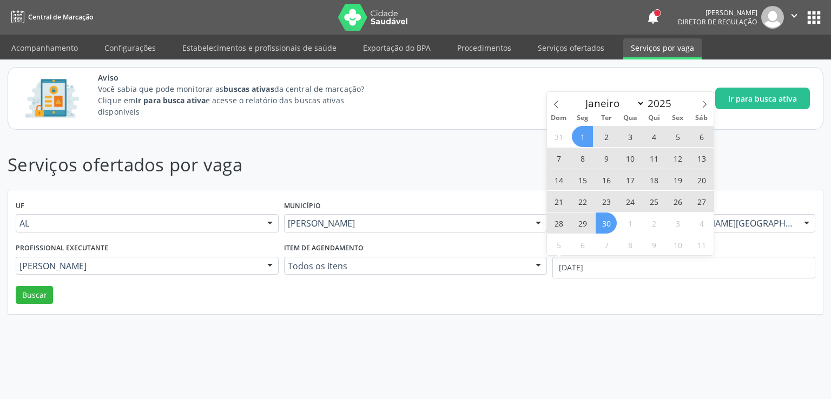
click at [610, 225] on span "30" at bounding box center [605, 223] width 21 height 21
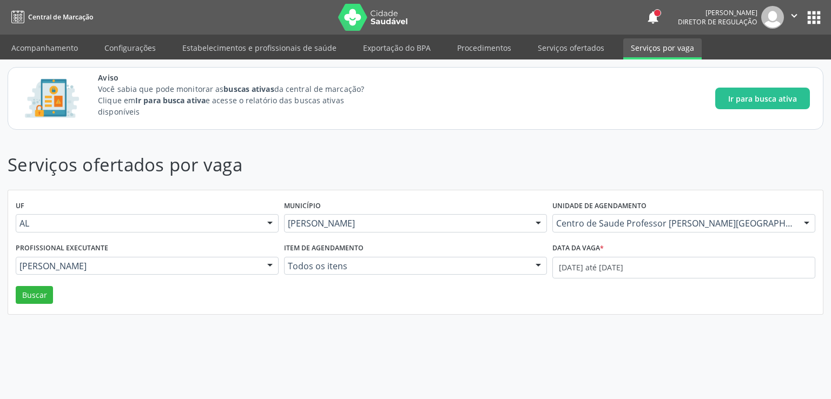
click at [513, 304] on div "UF AL AL Nenhum resultado encontrado para: " " Não há nenhuma opção para ser ex…" at bounding box center [415, 252] width 814 height 124
click at [23, 293] on button "Buscar" at bounding box center [34, 295] width 37 height 18
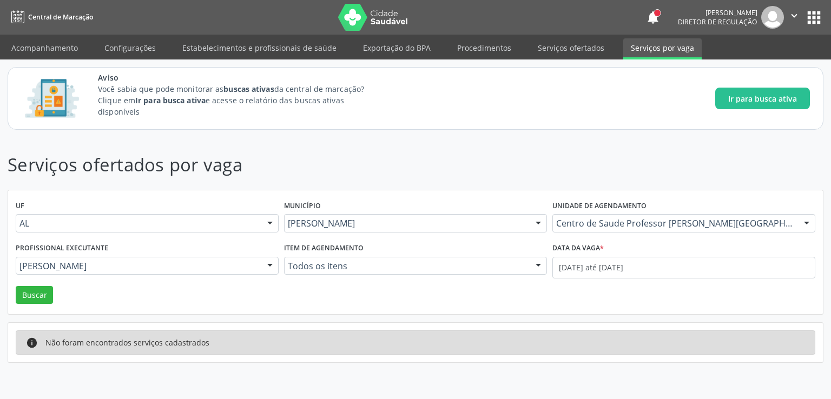
click at [368, 320] on div "Serviços ofertados por vaga UF AL AL Nenhum resultado encontrado para: " " Não …" at bounding box center [415, 256] width 815 height 211
click at [782, 106] on button "Ir para busca ativa" at bounding box center [762, 99] width 95 height 22
